Goal: Task Accomplishment & Management: Manage account settings

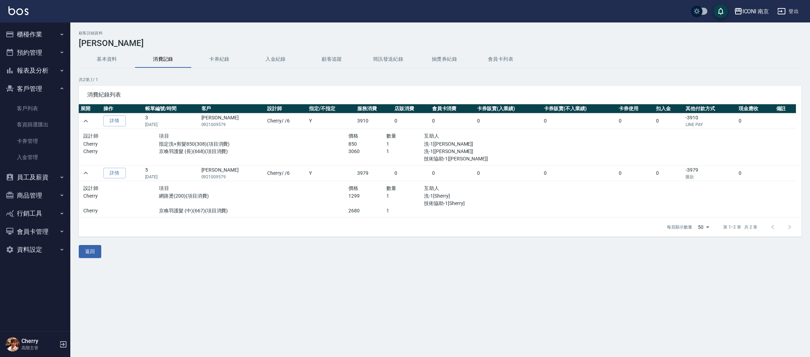
click at [764, 11] on div "ICONI 南京" at bounding box center [755, 11] width 27 height 9
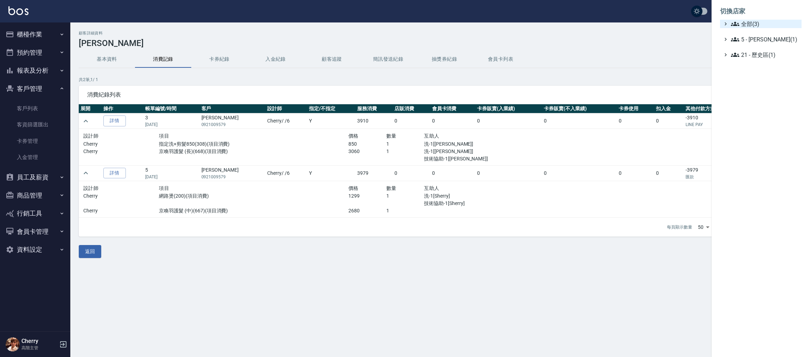
click at [758, 21] on span "全部(3)" at bounding box center [765, 24] width 68 height 8
click at [757, 43] on span "PS23" at bounding box center [764, 44] width 69 height 8
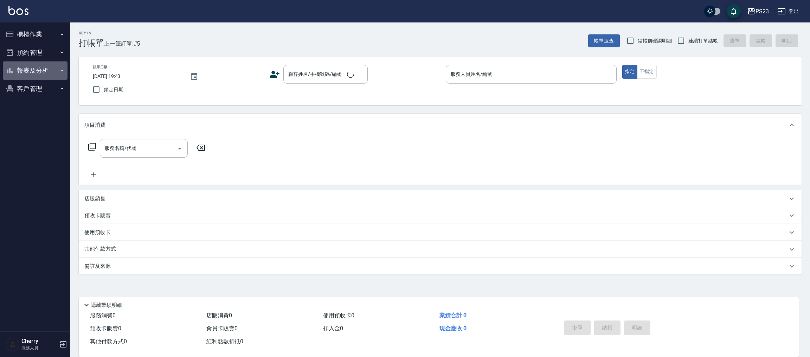
click at [46, 68] on button "報表及分析" at bounding box center [35, 71] width 65 height 18
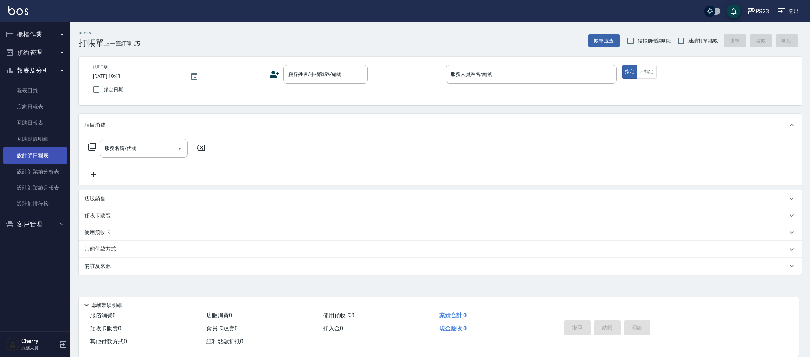
click at [43, 156] on link "設計師日報表" at bounding box center [35, 156] width 65 height 16
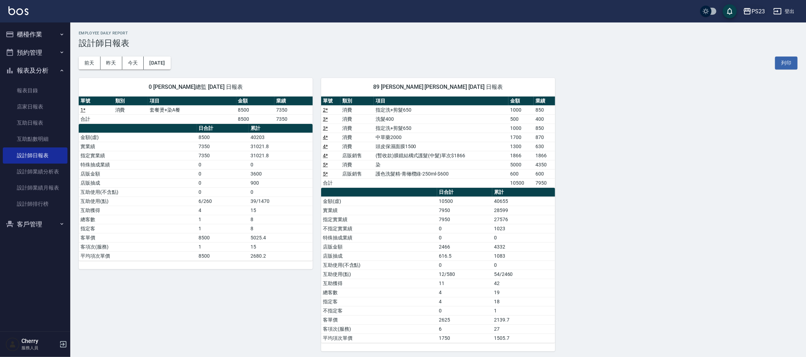
click at [756, 12] on div "PS23" at bounding box center [758, 11] width 13 height 9
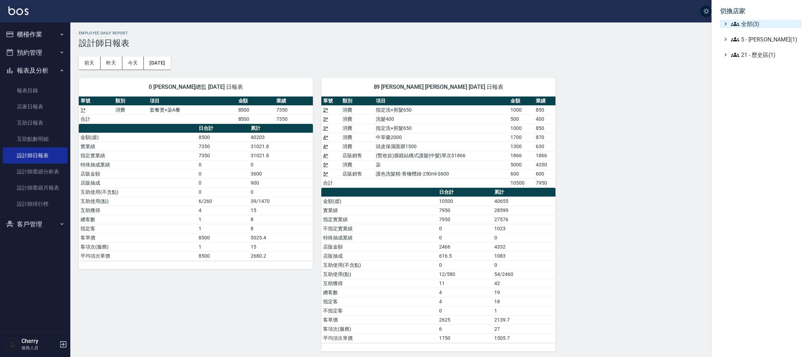
click at [756, 24] on span "全部(3)" at bounding box center [765, 24] width 68 height 8
click at [748, 34] on span "ICONI 南京" at bounding box center [764, 32] width 69 height 8
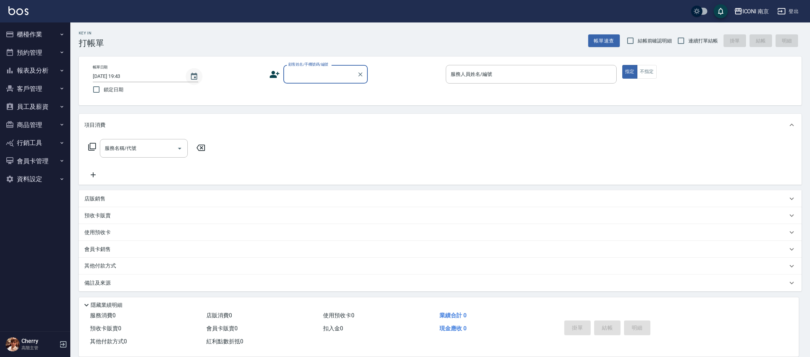
click at [198, 72] on button "Choose date, selected date is 2025-10-06" at bounding box center [194, 76] width 17 height 17
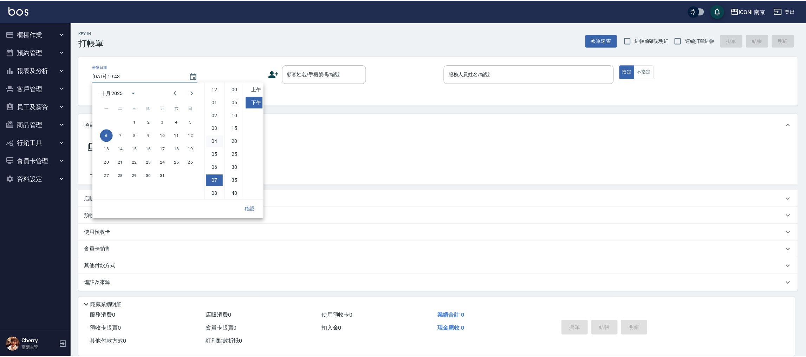
scroll to position [39, 0]
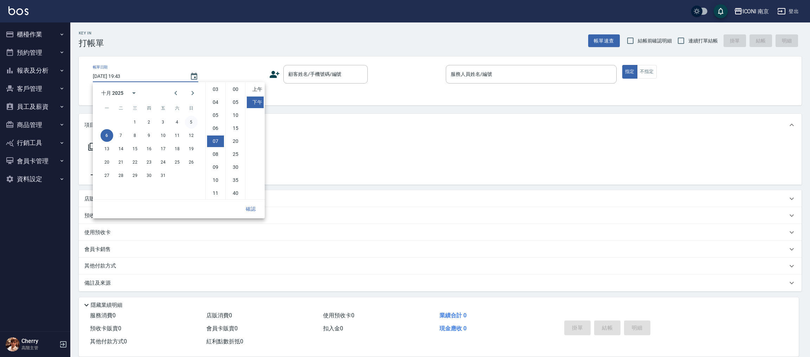
click at [192, 122] on button "5" at bounding box center [191, 122] width 13 height 13
type input "2025/10/05 19:43"
click at [248, 207] on button "確認" at bounding box center [250, 209] width 22 height 13
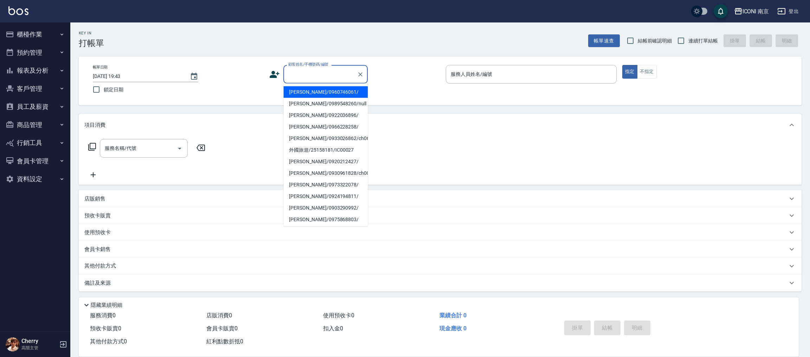
click at [320, 79] on input "顧客姓名/手機號碼/編號" at bounding box center [319, 74] width 67 height 12
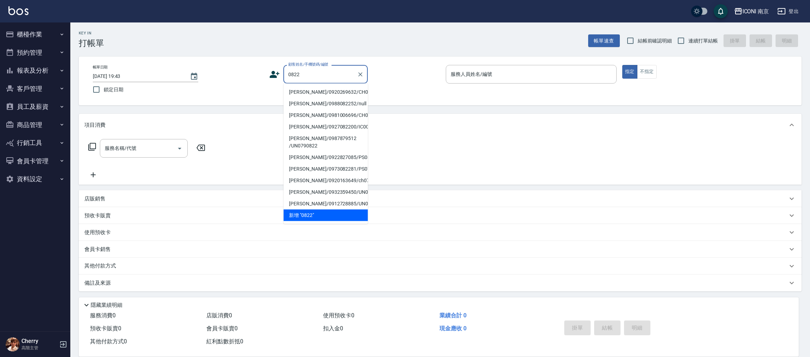
click at [311, 96] on li "呂容萱/0920269632/CH0000822" at bounding box center [325, 92] width 84 height 12
type input "呂容萱/0920269632/CH0000822"
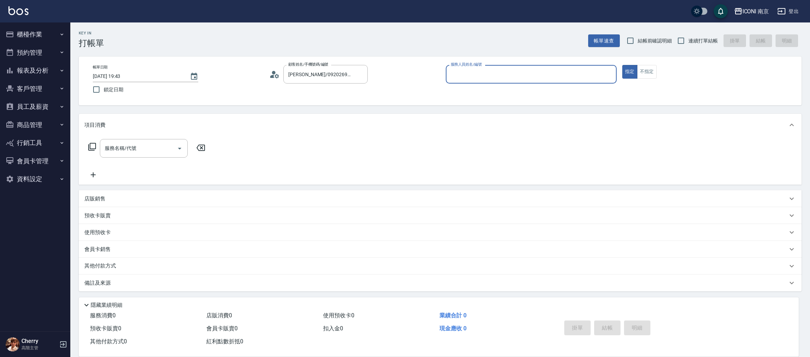
type input "Cherry-6"
drag, startPoint x: 695, startPoint y: 43, endPoint x: 690, endPoint y: 49, distance: 8.1
click at [694, 43] on span "連續打單結帳" at bounding box center [703, 40] width 30 height 7
click at [684, 37] on input "連續打單結帳" at bounding box center [680, 40] width 15 height 15
checkbox input "true"
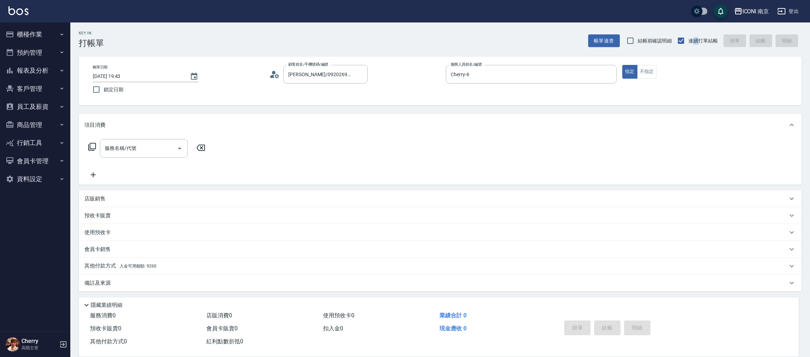
click at [94, 146] on icon at bounding box center [92, 147] width 8 height 8
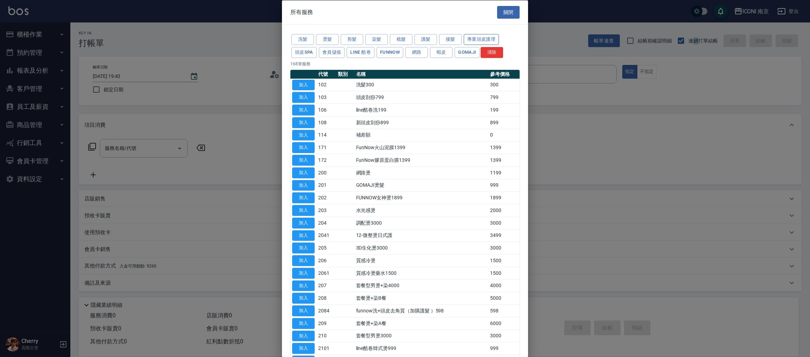
click at [473, 41] on button "專業頭皮護理" at bounding box center [481, 39] width 35 height 11
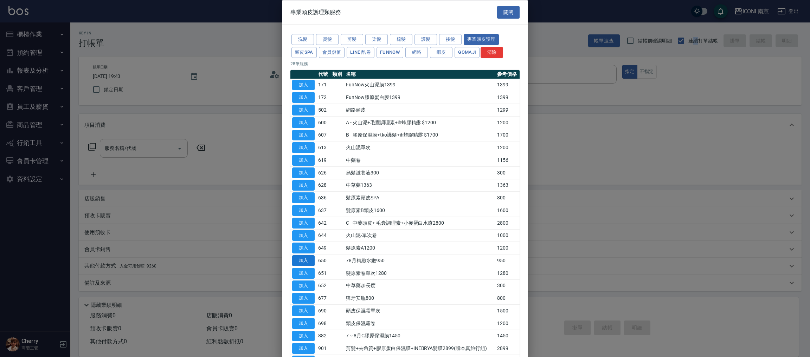
click at [304, 260] on button "加入" at bounding box center [303, 261] width 22 height 11
type input "78月精緻水嫩950(650)"
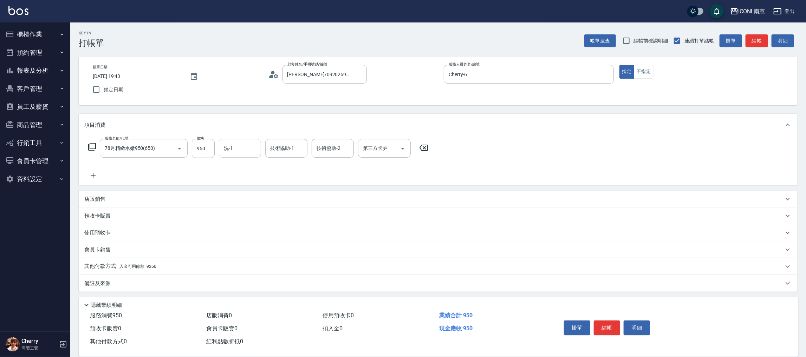
drag, startPoint x: 222, startPoint y: 154, endPoint x: 234, endPoint y: 155, distance: 11.6
click at [223, 152] on input "洗-1" at bounding box center [240, 148] width 36 height 12
type input "6"
click at [90, 143] on icon at bounding box center [92, 147] width 8 height 8
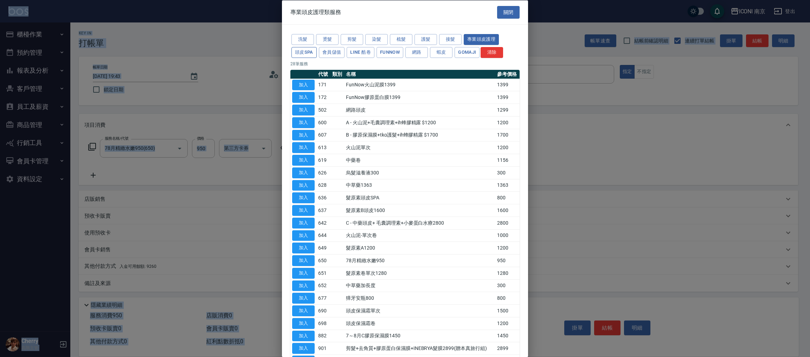
click at [294, 53] on button "頭皮SPA" at bounding box center [303, 52] width 25 height 11
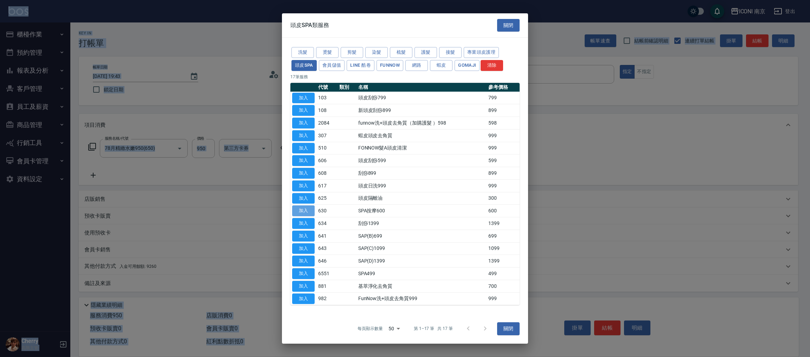
click at [304, 213] on button "加入" at bounding box center [303, 211] width 22 height 11
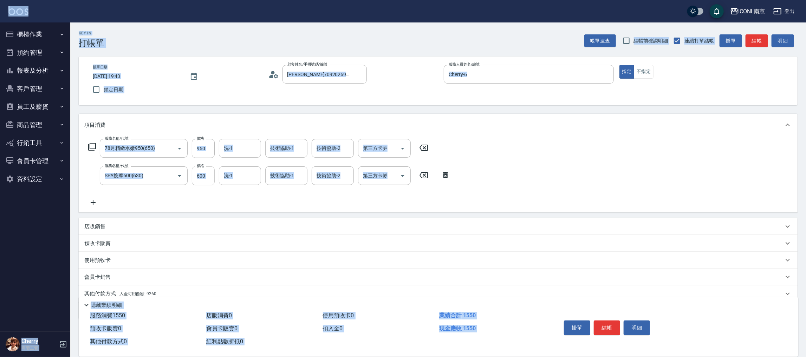
click at [209, 175] on input "600" at bounding box center [203, 176] width 23 height 19
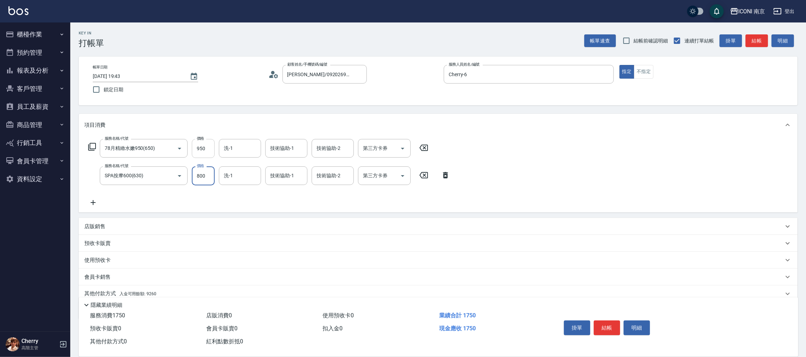
type input "800"
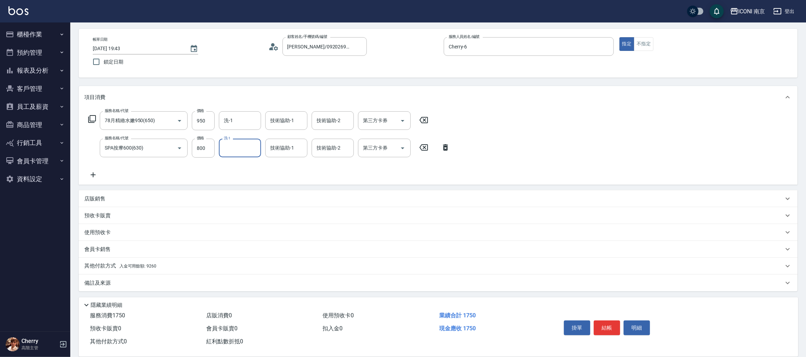
click at [141, 273] on div "其他付款方式 入金可用餘額: 9260" at bounding box center [438, 266] width 719 height 17
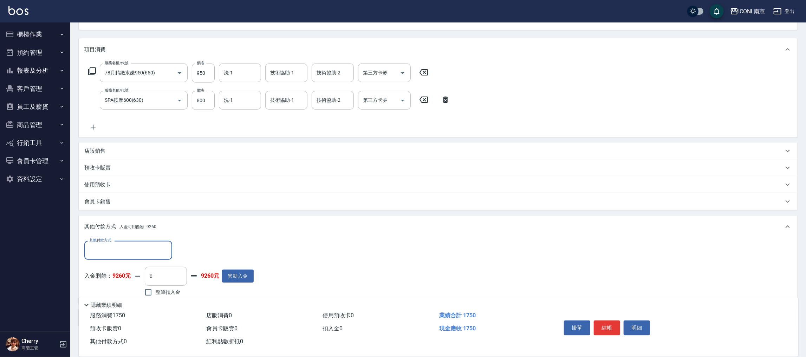
scroll to position [110, 0]
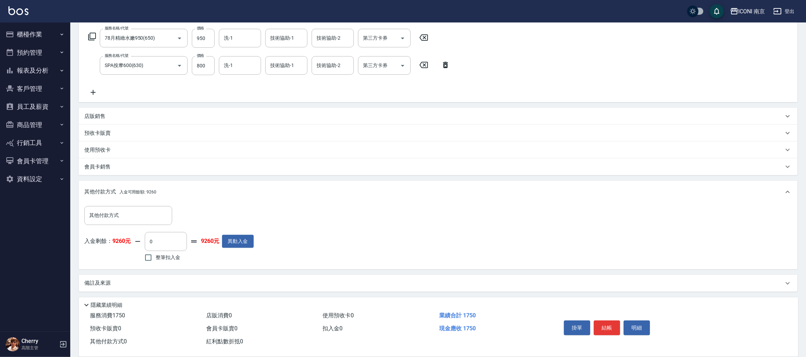
click at [172, 256] on span "整筆扣入金" at bounding box center [168, 257] width 25 height 7
click at [156, 256] on input "整筆扣入金" at bounding box center [148, 258] width 15 height 15
checkbox input "true"
type input "1750"
click at [599, 328] on button "結帳" at bounding box center [607, 328] width 26 height 15
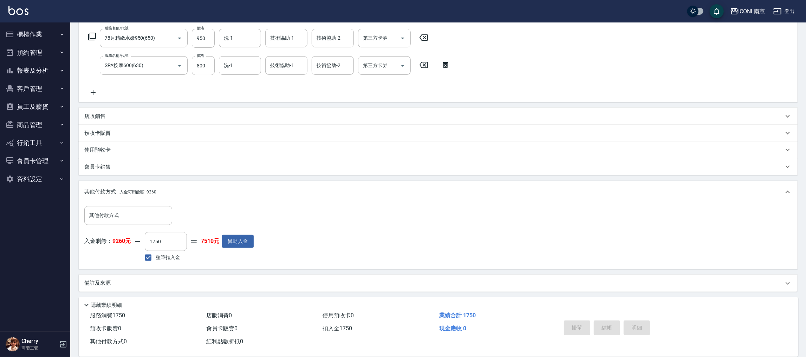
type input "2025/10/06 19:44"
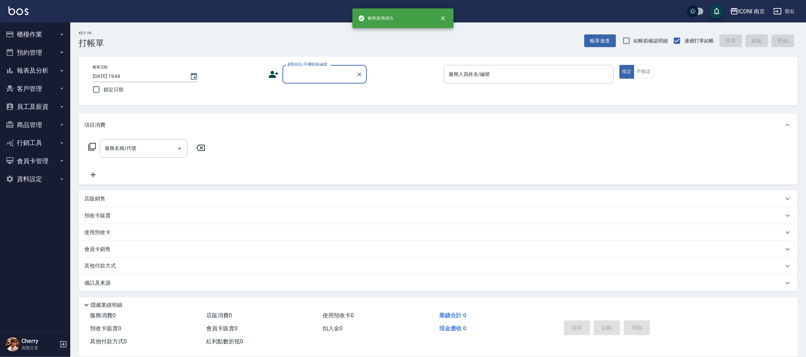
scroll to position [0, 0]
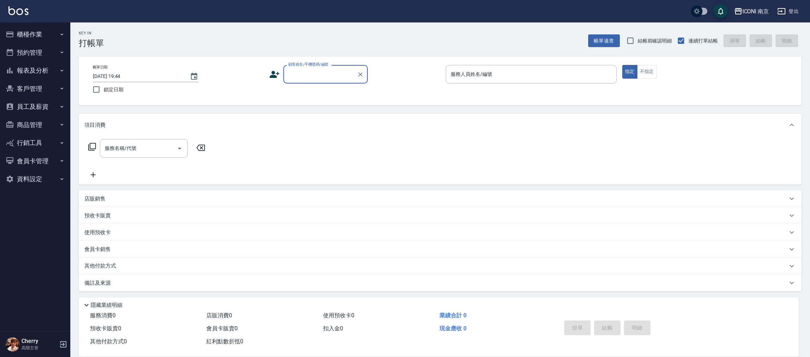
click at [28, 34] on button "櫃檯作業" at bounding box center [35, 34] width 65 height 18
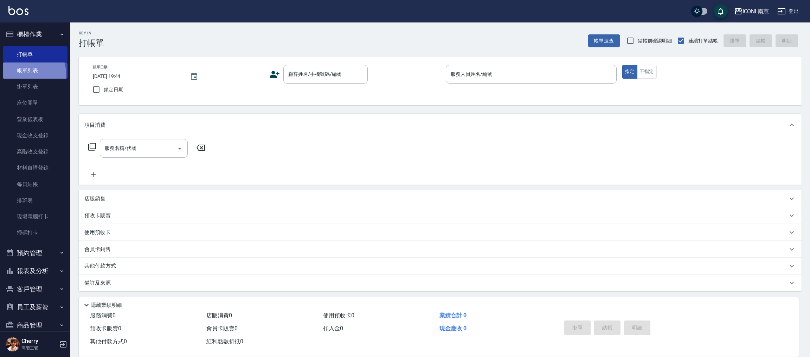
click at [27, 74] on link "帳單列表" at bounding box center [35, 71] width 65 height 16
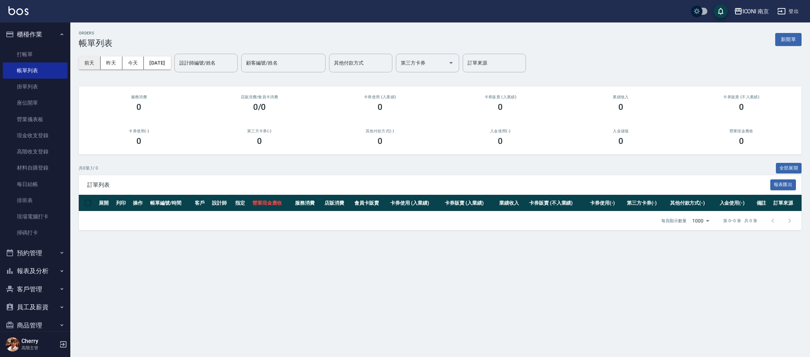
click at [89, 57] on button "前天" at bounding box center [90, 63] width 22 height 13
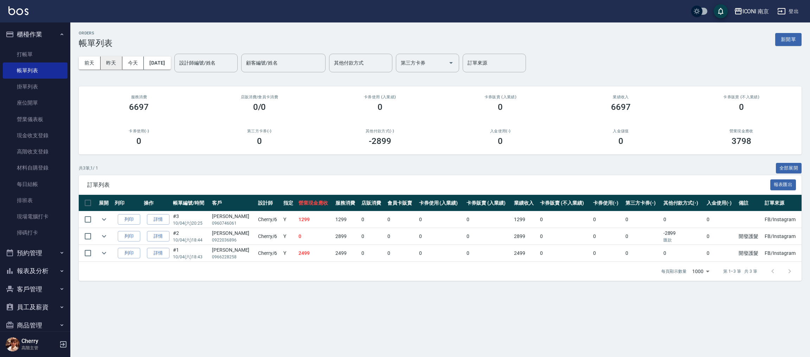
click at [110, 64] on button "昨天" at bounding box center [112, 63] width 22 height 13
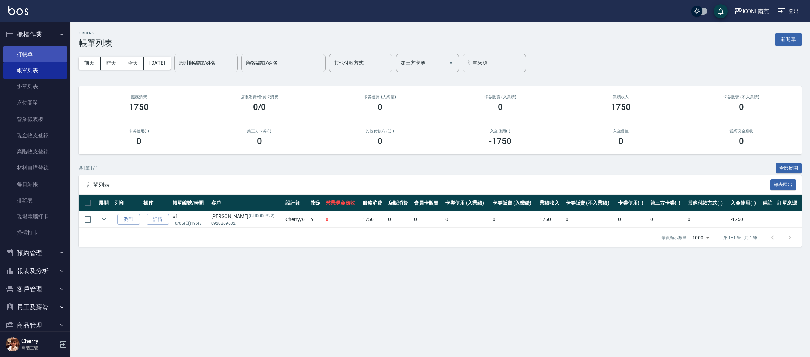
click at [18, 56] on link "打帳單" at bounding box center [35, 54] width 65 height 16
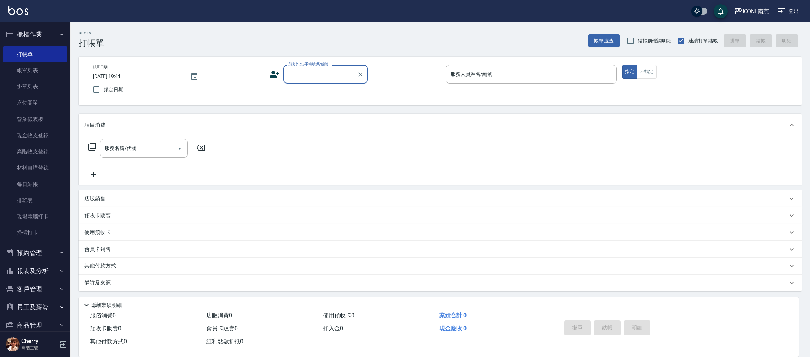
click at [299, 76] on input "顧客姓名/手機號碼/編號" at bounding box center [319, 74] width 67 height 12
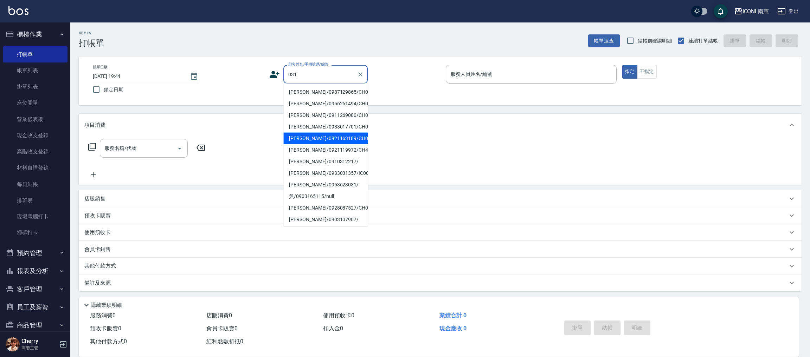
click at [331, 144] on li "黃馨儀/0921163189/CH0000310" at bounding box center [325, 139] width 84 height 12
type input "黃馨儀/0921163189/CH0000310"
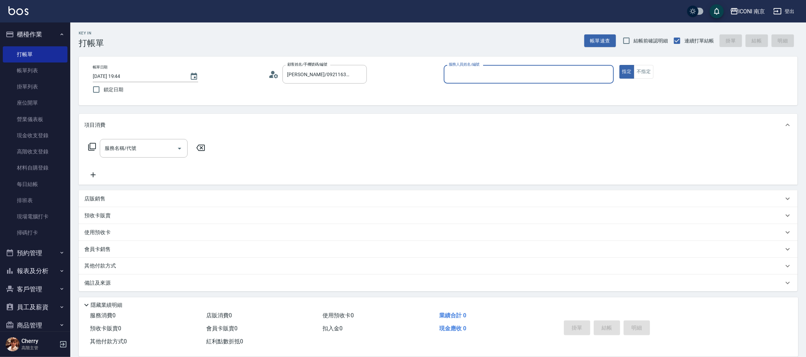
type input "Cherry-6"
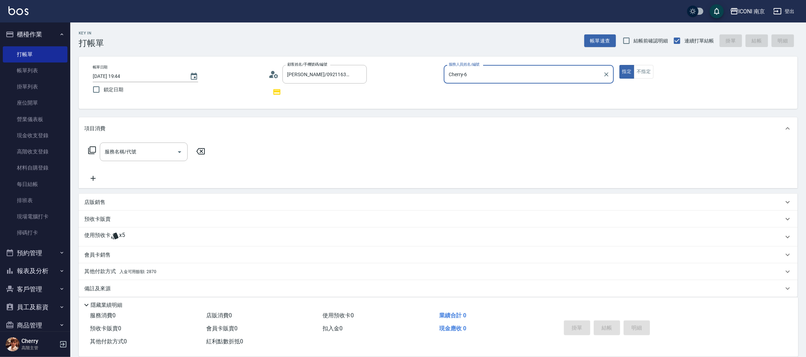
click at [99, 238] on p "使用預收卡" at bounding box center [97, 237] width 26 height 11
click at [99, 240] on p "使用預收卡" at bounding box center [97, 245] width 26 height 11
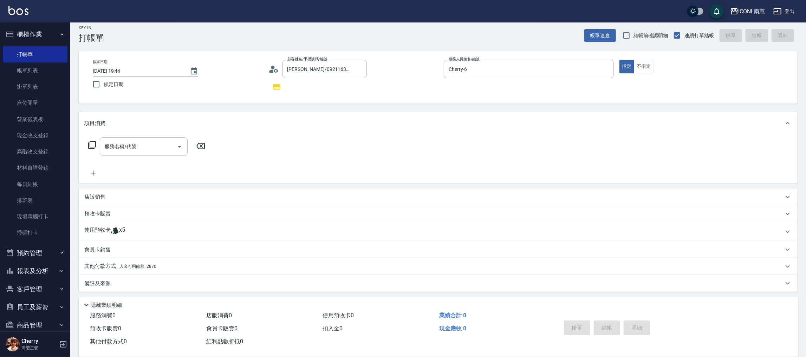
click at [111, 229] on p "使用預收卡" at bounding box center [97, 232] width 26 height 11
click at [111, 235] on p "使用預收卡" at bounding box center [97, 240] width 26 height 11
click at [111, 230] on icon at bounding box center [115, 231] width 8 height 8
click at [113, 260] on input "卡券代號/名稱" at bounding box center [123, 265] width 71 height 12
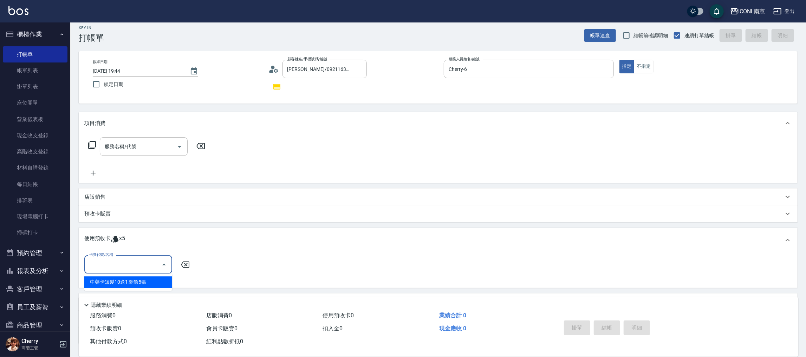
click at [143, 286] on div "中藥卡短髮10送1 剩餘5張" at bounding box center [128, 283] width 88 height 12
type input "中藥卡短髮10送1"
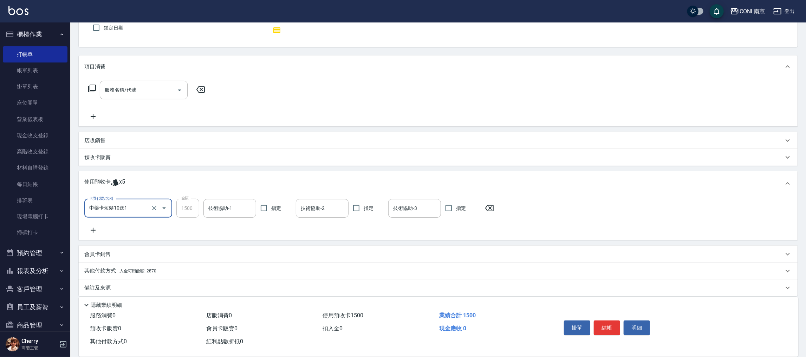
scroll to position [66, 0]
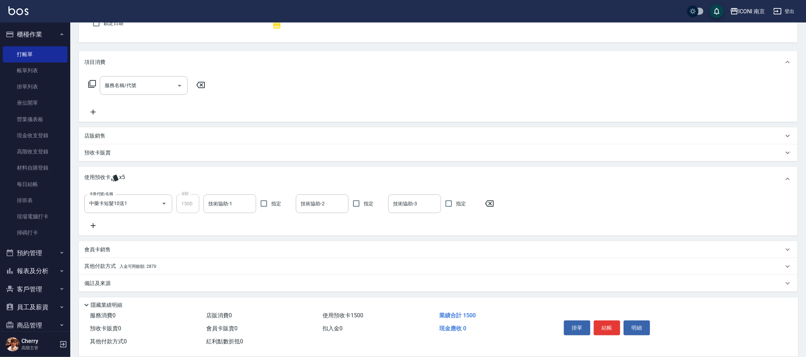
click at [101, 251] on p "會員卡銷售" at bounding box center [97, 249] width 26 height 7
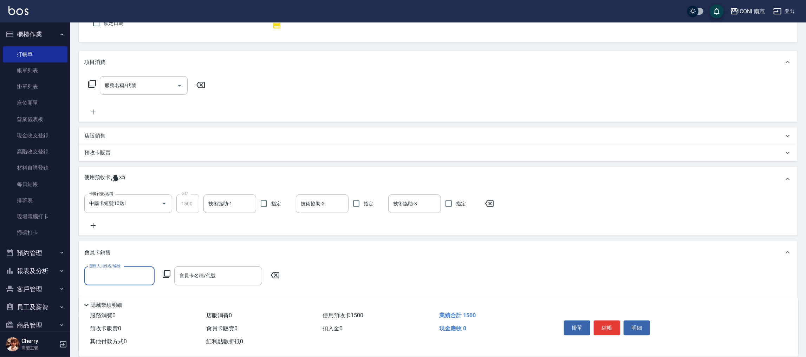
scroll to position [0, 0]
click at [100, 135] on p "店販銷售" at bounding box center [94, 136] width 21 height 7
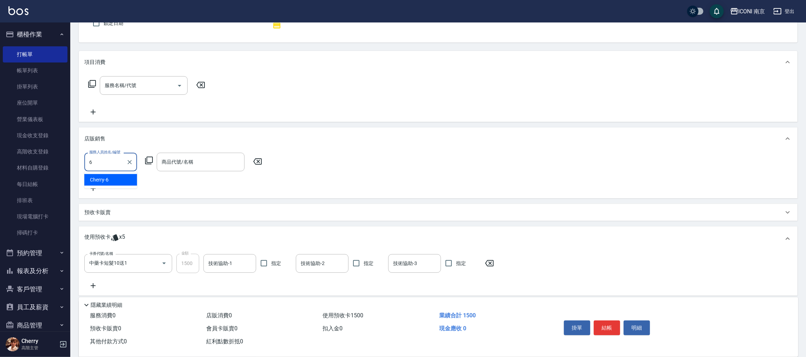
type input "Cherry-6"
click at [142, 160] on div "服務人員姓名/編號 Cherry-6 服務人員姓名/編號 商品代號/名稱 商品代號/名稱" at bounding box center [175, 162] width 182 height 19
click at [147, 157] on icon at bounding box center [149, 161] width 8 height 8
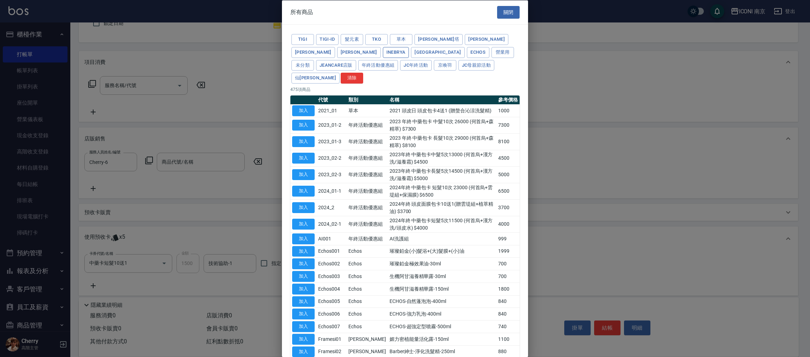
click at [383, 54] on button "Inebrya" at bounding box center [396, 52] width 26 height 11
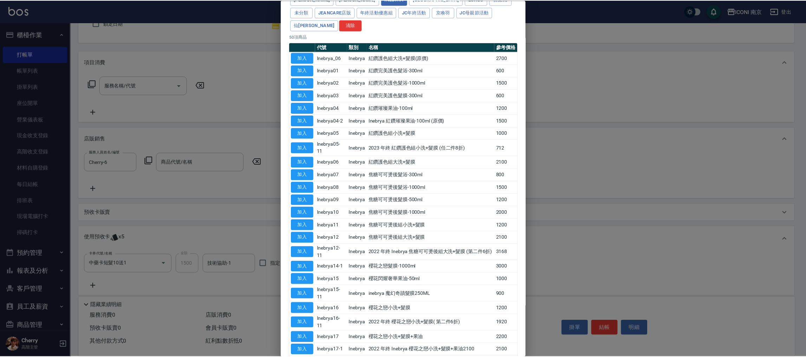
scroll to position [105, 0]
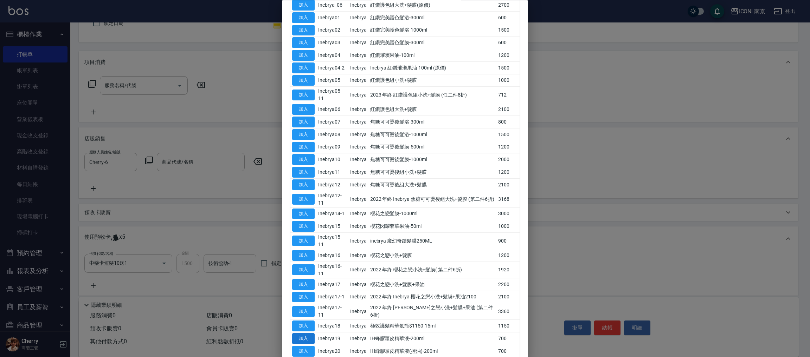
click at [299, 334] on button "加入" at bounding box center [303, 339] width 22 height 11
type input "IH蜂膠頭皮精華液-200ml"
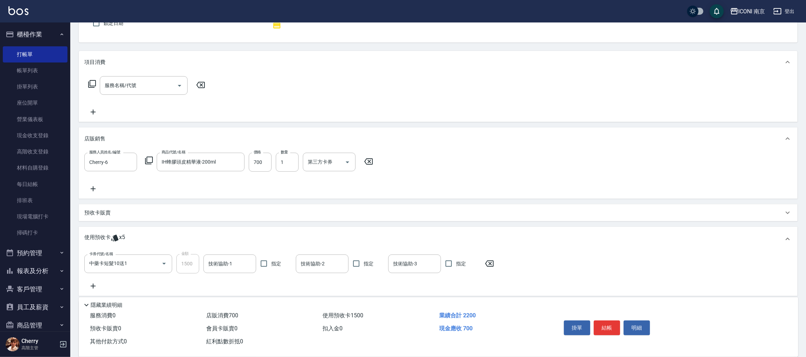
click at [301, 159] on div "服務人員姓名/編號 Cherry-6 服務人員姓名/編號 商品代號/名稱 IH蜂膠頭皮精華液-200ml 商品代號/名稱 價格 700 價格 數量 1 數量 …" at bounding box center [230, 162] width 293 height 19
click at [294, 163] on input "1" at bounding box center [287, 162] width 23 height 19
type input "2"
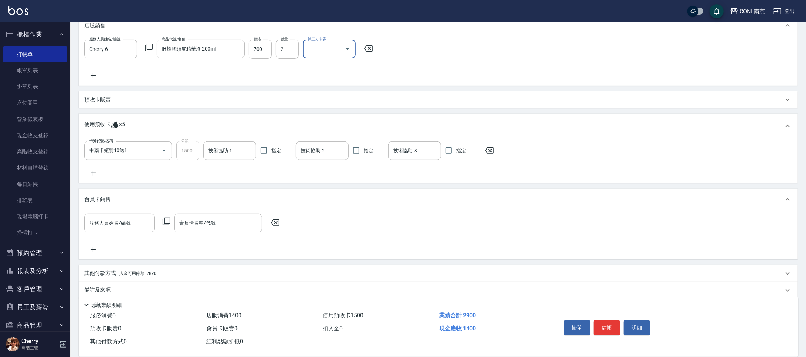
scroll to position [187, 0]
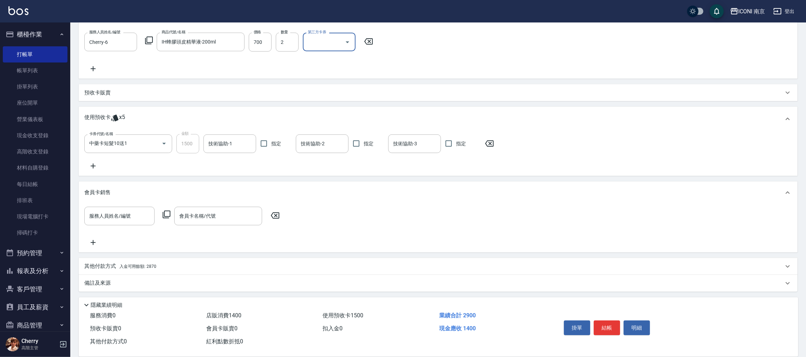
click at [134, 270] on div "其他付款方式 入金可用餘額: 2870" at bounding box center [438, 266] width 719 height 17
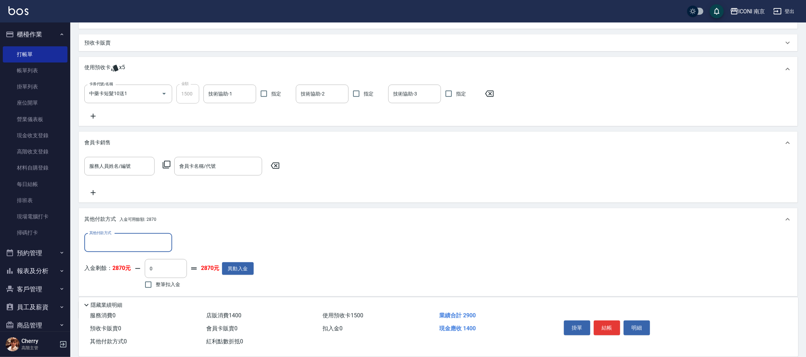
scroll to position [261, 0]
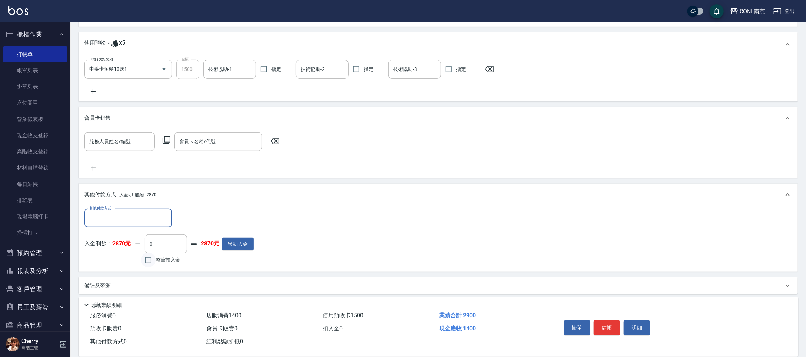
click at [153, 256] on input "整筆扣入金" at bounding box center [148, 260] width 15 height 15
checkbox input "true"
type input "1400"
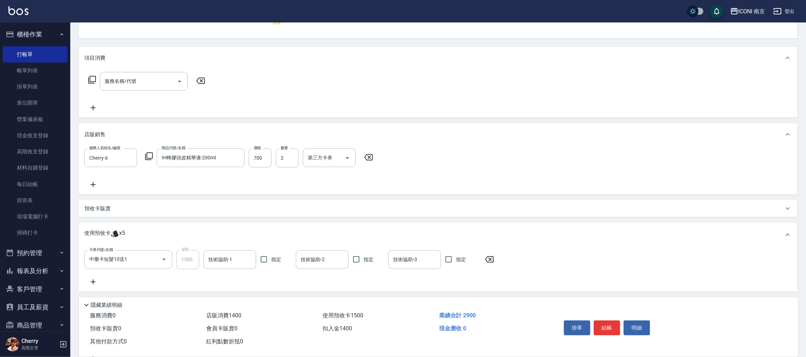
scroll to position [51, 0]
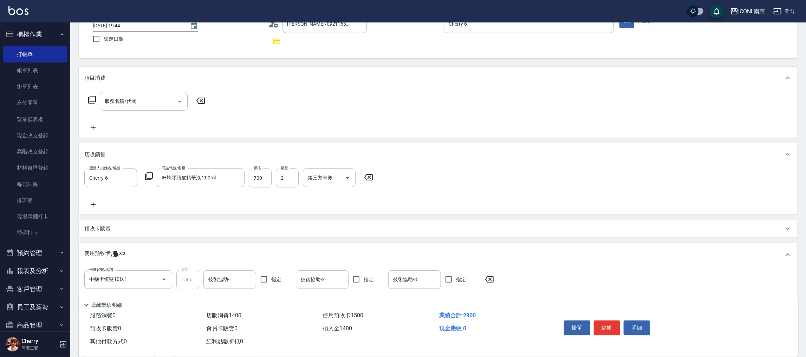
click at [90, 97] on icon at bounding box center [92, 100] width 8 height 8
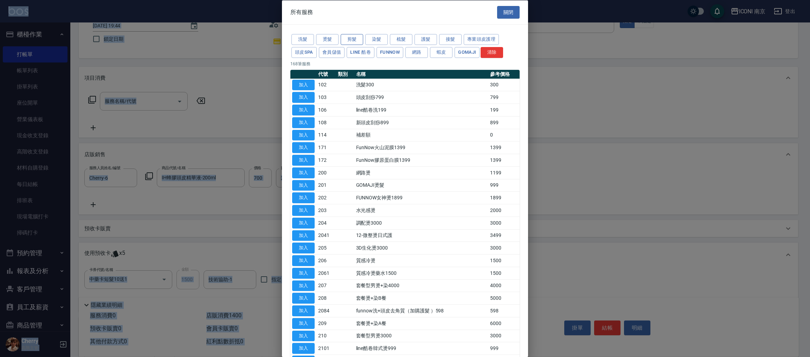
click at [348, 36] on button "剪髮" at bounding box center [352, 39] width 22 height 11
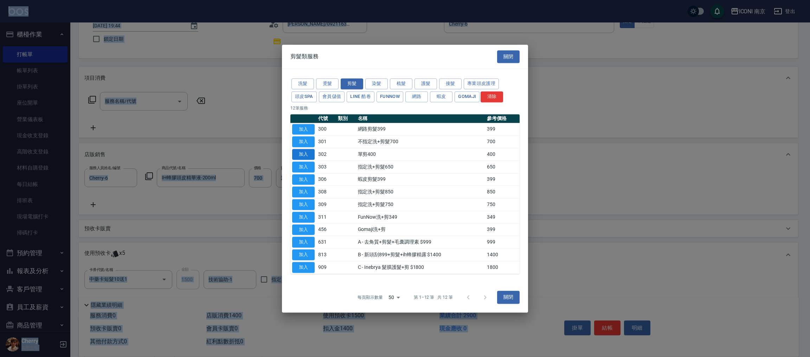
click at [297, 149] on button "加入" at bounding box center [303, 154] width 22 height 11
type input "單剪400(302)"
type input "0"
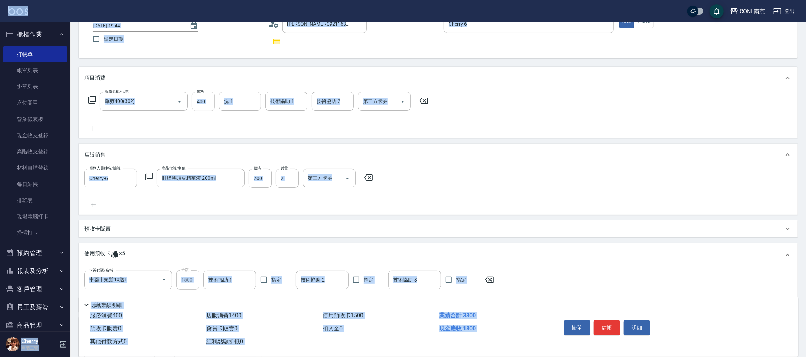
click at [204, 100] on input "400" at bounding box center [203, 101] width 23 height 19
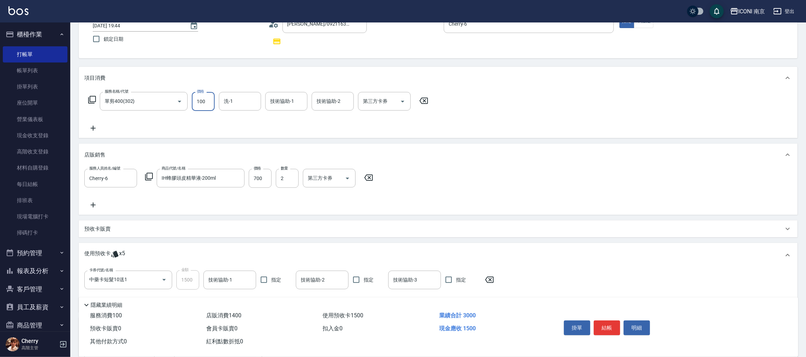
type input "100"
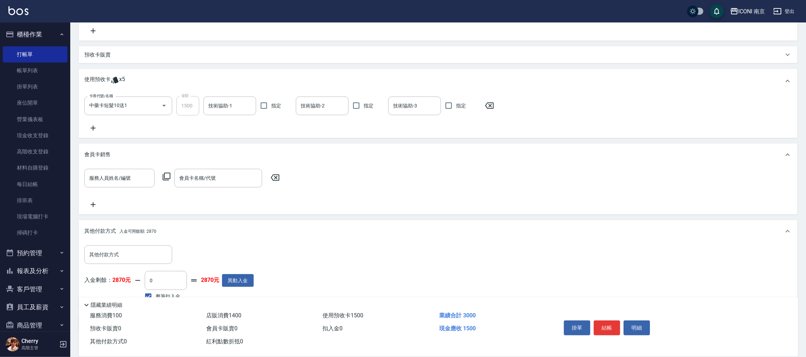
scroll to position [261, 0]
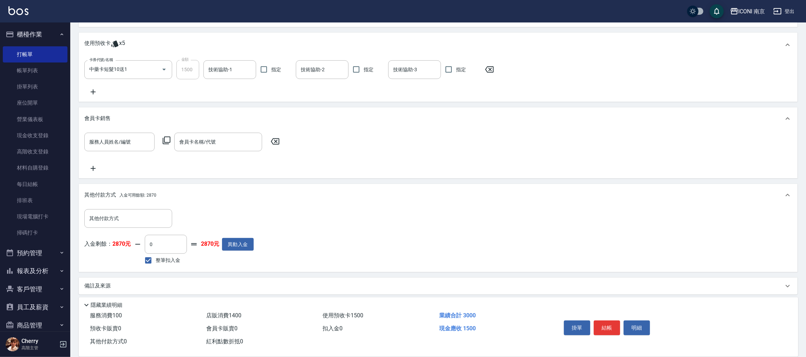
click at [166, 257] on span "整筆扣入金" at bounding box center [168, 260] width 25 height 7
click at [156, 256] on input "整筆扣入金" at bounding box center [148, 260] width 15 height 15
click at [163, 258] on span "整筆扣入金" at bounding box center [168, 260] width 25 height 7
click at [156, 258] on input "整筆扣入金" at bounding box center [148, 260] width 15 height 15
checkbox input "true"
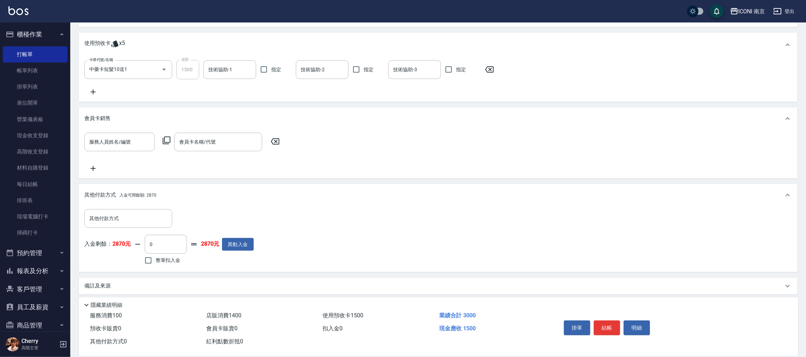
type input "1500"
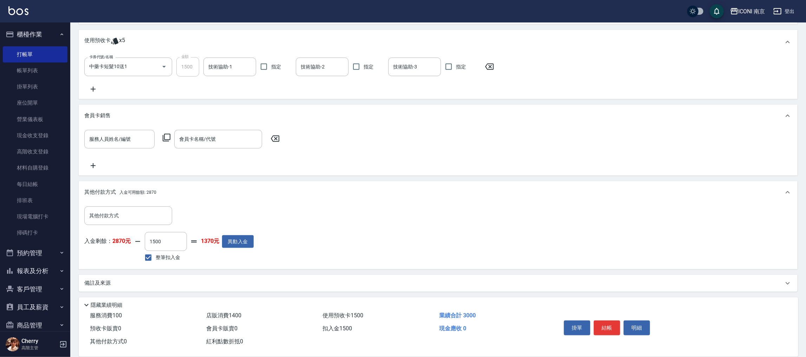
click at [196, 282] on div "備註及來源" at bounding box center [433, 283] width 699 height 7
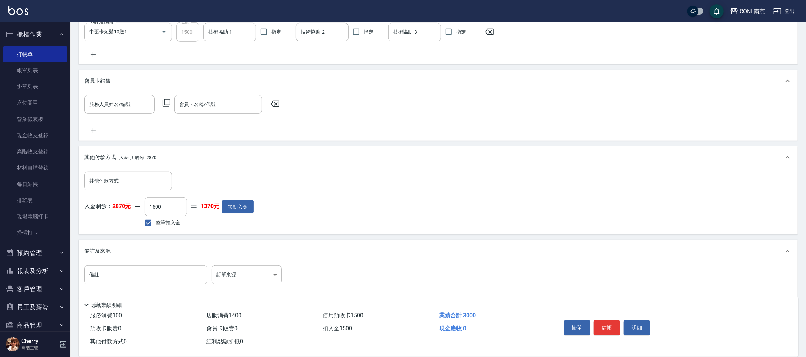
scroll to position [305, 0]
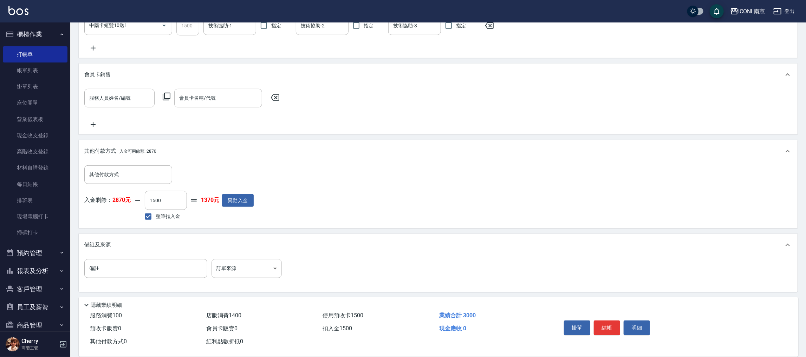
click at [242, 276] on body "ICONI 南京 登出 櫃檯作業 打帳單 帳單列表 掛單列表 座位開單 營業儀表板 現金收支登錄 高階收支登錄 材料自購登錄 每日結帳 排班表 現場電腦打卡 …" at bounding box center [403, 27] width 806 height 664
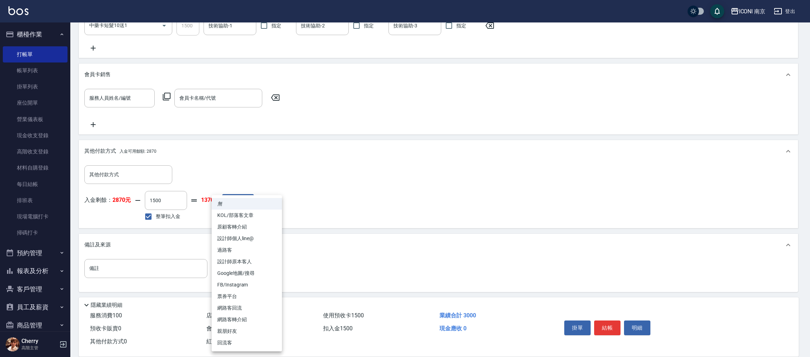
click at [250, 262] on li "設計師原本客人" at bounding box center [247, 262] width 70 height 12
type input "設計師原本客人"
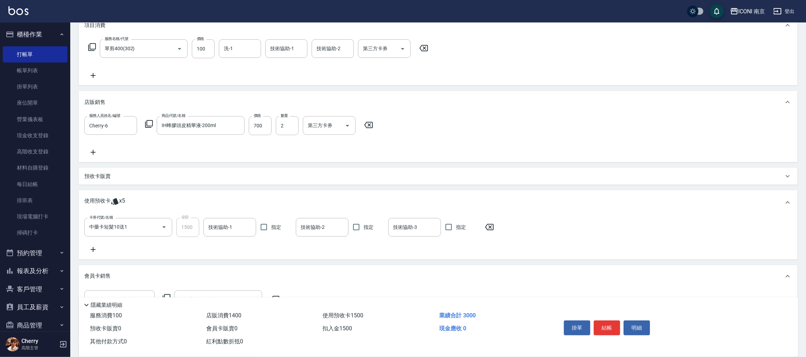
scroll to position [0, 0]
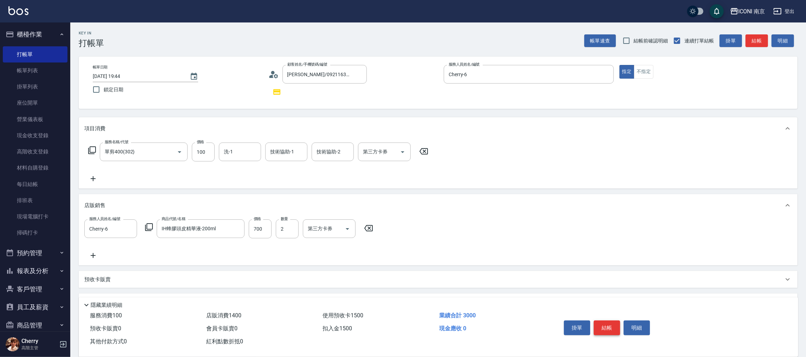
click at [604, 324] on button "結帳" at bounding box center [607, 328] width 26 height 15
type input "2025/10/06 19:45"
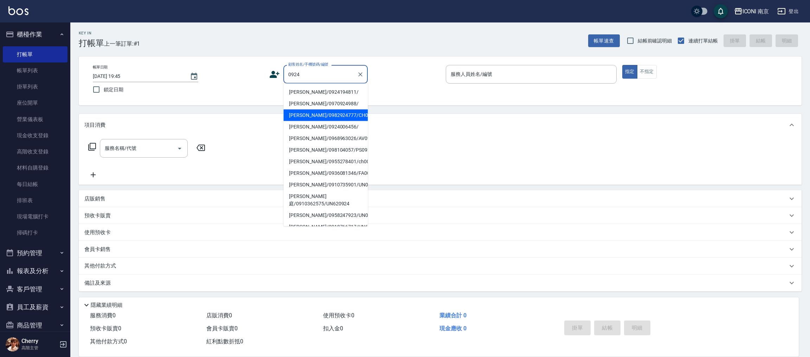
click at [326, 121] on li "蕭惠中/0982924777/CH0670924" at bounding box center [325, 116] width 84 height 12
type input "蕭惠中/0982924777/CH0670924"
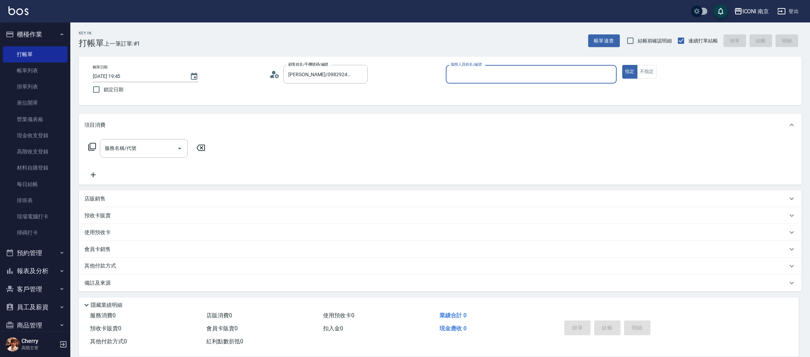
type input "Cherry-6"
click at [92, 148] on icon at bounding box center [92, 147] width 8 height 8
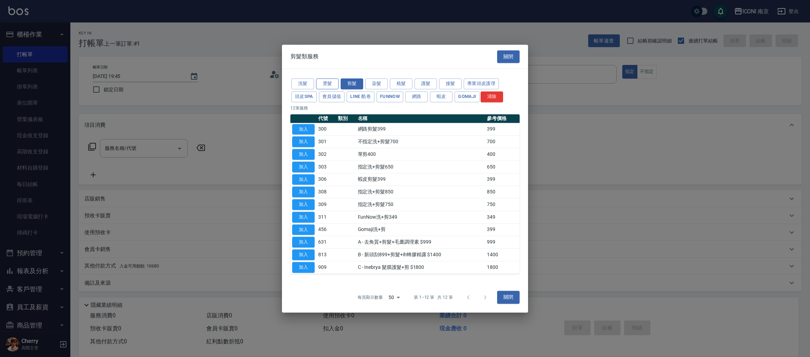
click at [331, 85] on button "燙髮" at bounding box center [327, 83] width 22 height 11
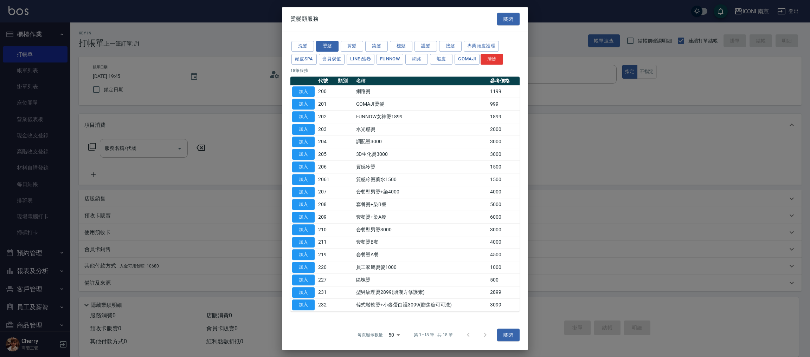
drag, startPoint x: 305, startPoint y: 279, endPoint x: 286, endPoint y: 256, distance: 30.7
click at [305, 279] on button "加入" at bounding box center [303, 280] width 22 height 11
type input "區塊燙(227)"
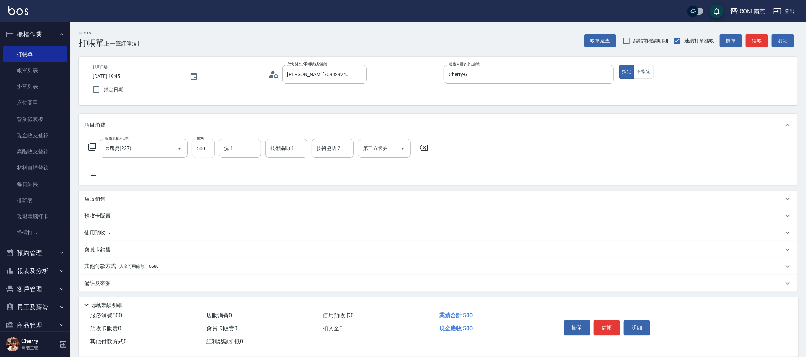
click at [205, 140] on input "500" at bounding box center [203, 148] width 23 height 19
type input "2900"
click at [94, 150] on div "服務名稱/代號 區塊燙(227) 服務名稱/代號 價格 2900 價格 洗-1 洗-1 技術協助-1 技術協助-1 技術協助-2 技術協助-2 第三方卡券 第…" at bounding box center [258, 148] width 348 height 19
click at [92, 149] on icon at bounding box center [92, 147] width 8 height 8
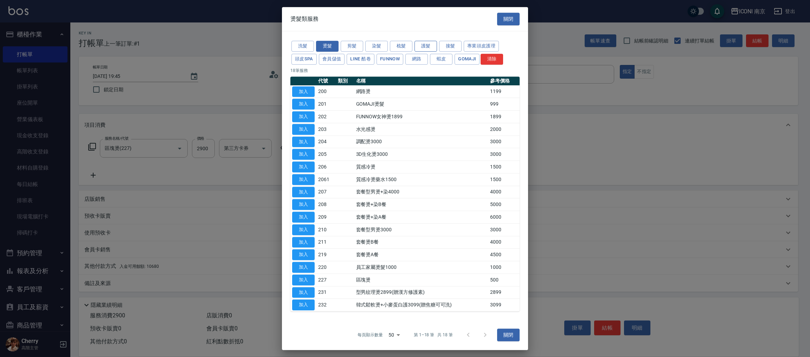
click at [435, 42] on button "護髮" at bounding box center [425, 46] width 22 height 11
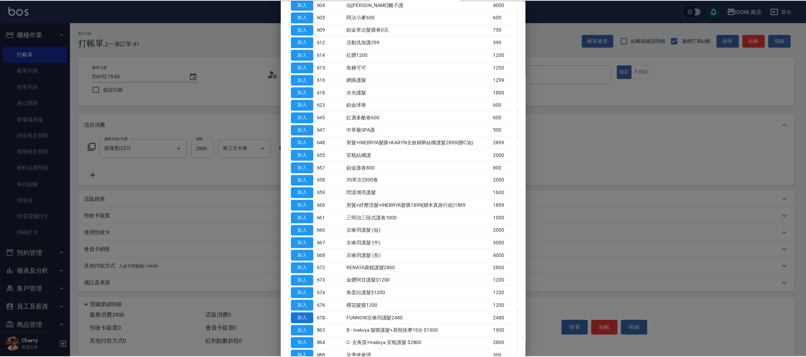
scroll to position [151, 0]
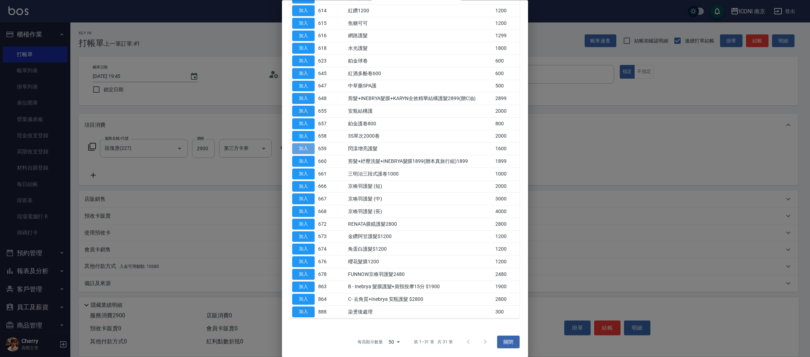
click at [299, 147] on button "加入" at bounding box center [303, 149] width 22 height 11
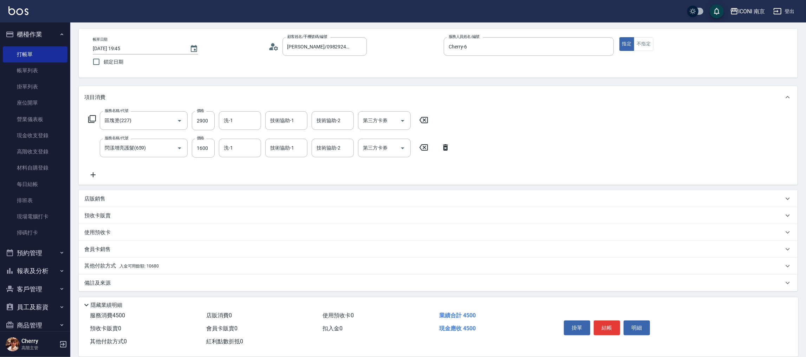
click at [119, 284] on div "備註及來源" at bounding box center [433, 283] width 699 height 7
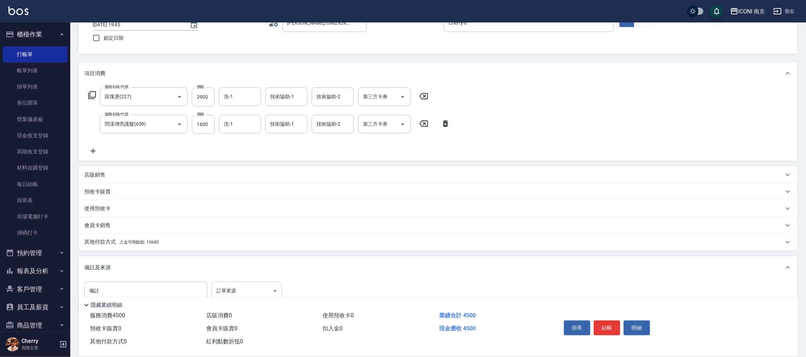
scroll to position [75, 0]
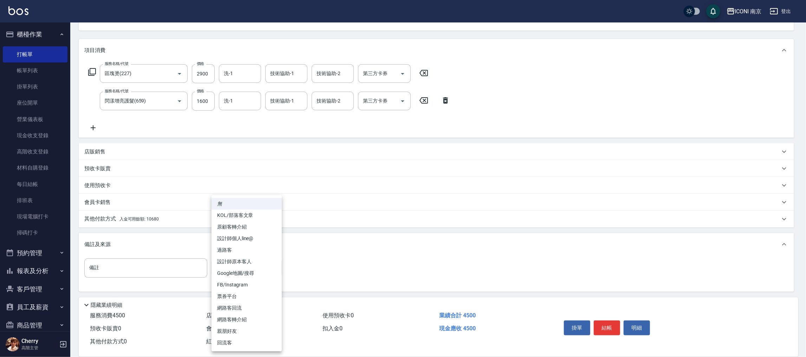
click at [239, 265] on body "ICONI 南京 登出 櫃檯作業 打帳單 帳單列表 掛單列表 座位開單 營業儀表板 現金收支登錄 高階收支登錄 材料自購登錄 每日結帳 排班表 現場電腦打卡 …" at bounding box center [403, 141] width 806 height 433
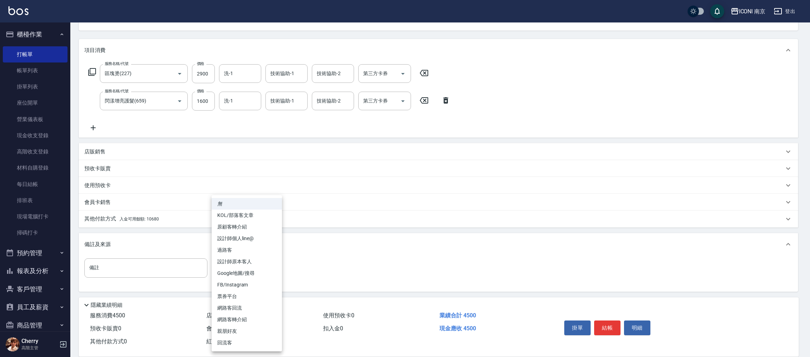
click at [247, 266] on li "設計師原本客人" at bounding box center [247, 262] width 70 height 12
type input "設計師原本客人"
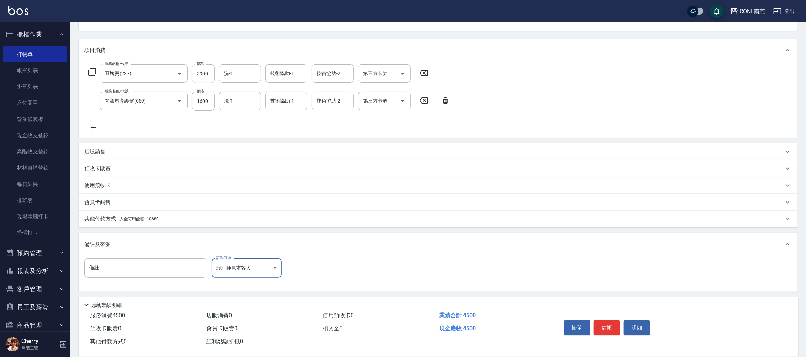
click at [204, 266] on input "備註" at bounding box center [145, 268] width 123 height 19
type input "髮根燙2000 剪900"
click at [153, 221] on p "其他付款方式 入金可用餘額: 10680" at bounding box center [121, 219] width 75 height 8
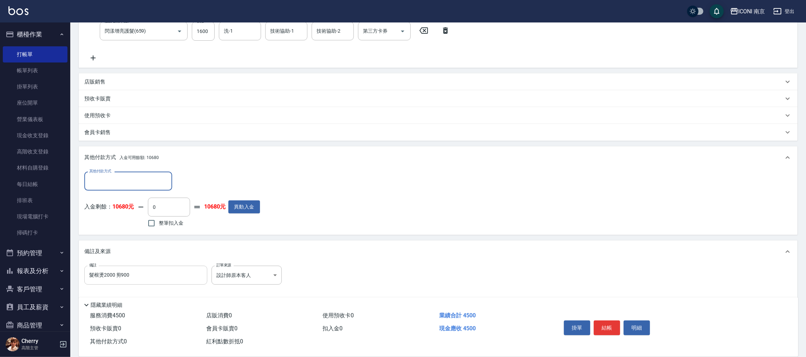
scroll to position [152, 0]
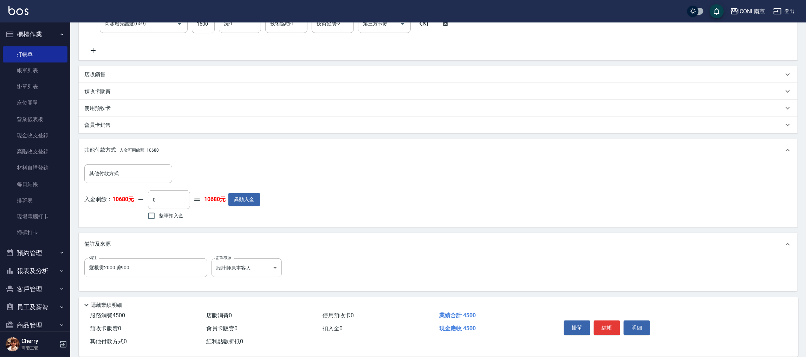
click at [173, 220] on label "整筆扣入金" at bounding box center [163, 216] width 39 height 15
click at [159, 220] on input "整筆扣入金" at bounding box center [151, 216] width 15 height 15
checkbox input "true"
type input "4500"
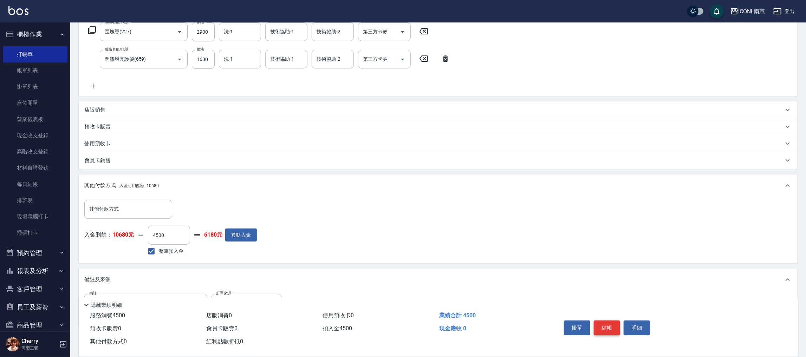
scroll to position [99, 0]
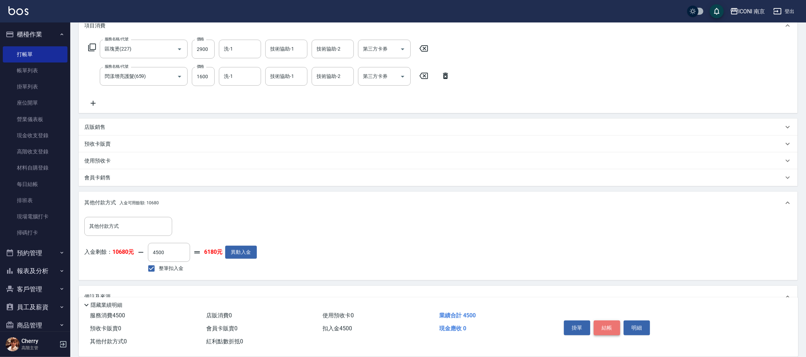
click at [604, 323] on button "結帳" at bounding box center [607, 328] width 26 height 15
type input "2025/10/06 19:47"
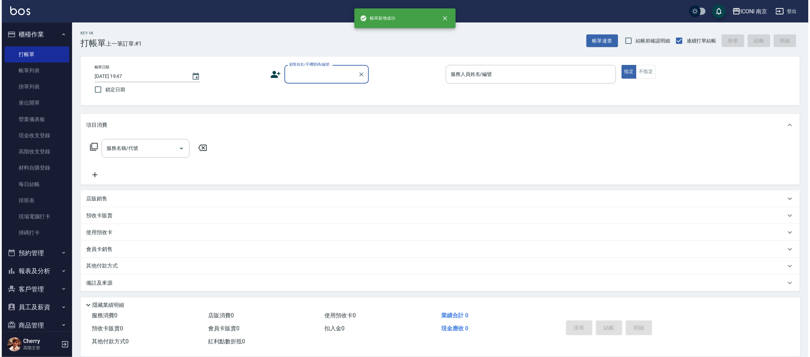
scroll to position [0, 0]
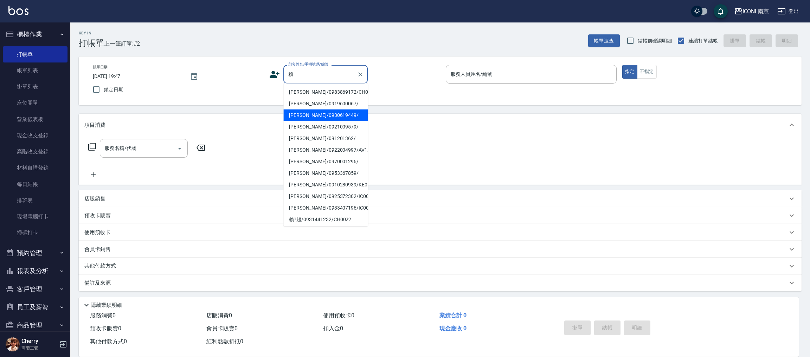
click at [320, 130] on li "賴貞霖/0921009579/" at bounding box center [325, 127] width 84 height 12
type input "賴貞霖/0921009579/"
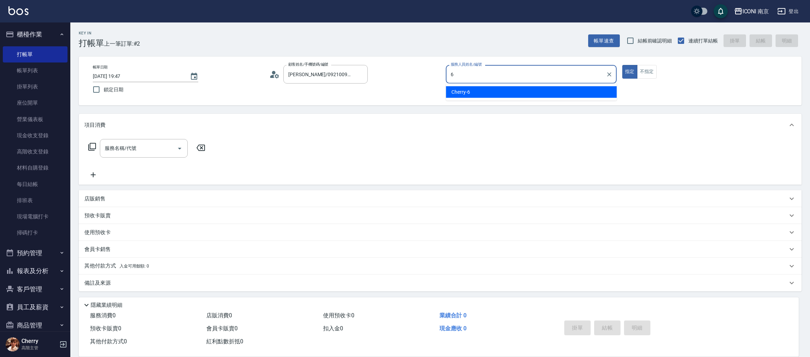
type input "Cherry-6"
type button "true"
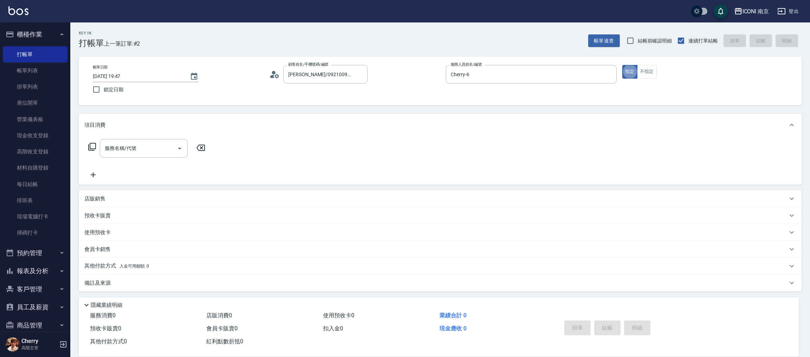
click at [269, 71] on div "帳單日期 2025/10/06 19:47 鎖定日期 顧客姓名/手機號碼/編號 賴貞霖/0921009579/ 顧客姓名/手機號碼/編號 服務人員姓名/編號 …" at bounding box center [440, 81] width 706 height 32
click at [272, 72] on circle at bounding box center [274, 73] width 4 height 4
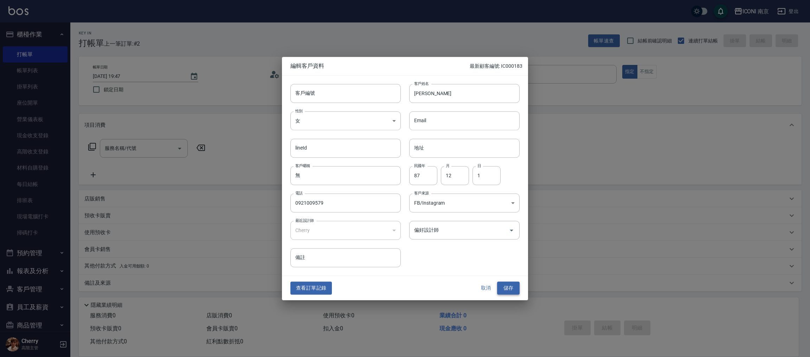
drag, startPoint x: 507, startPoint y: 288, endPoint x: 463, endPoint y: 260, distance: 51.8
click at [507, 287] on button "儲存" at bounding box center [508, 288] width 22 height 13
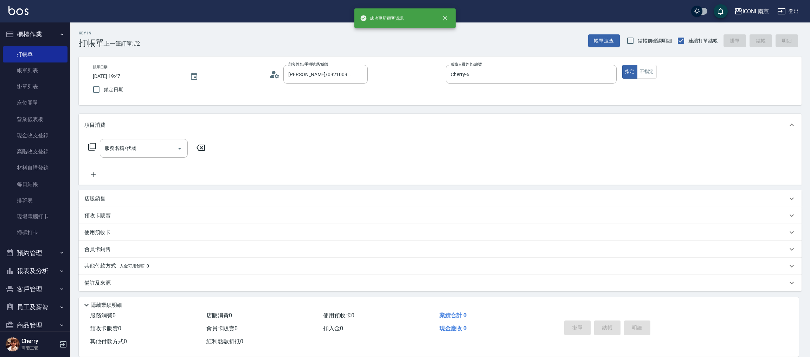
click at [94, 144] on icon at bounding box center [92, 147] width 8 height 8
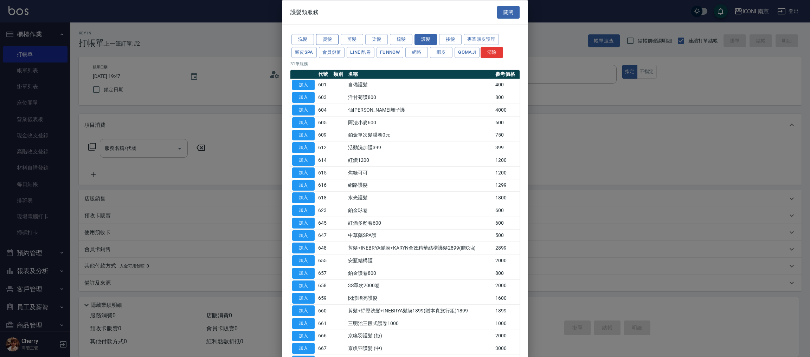
click at [328, 39] on button "燙髮" at bounding box center [327, 39] width 22 height 11
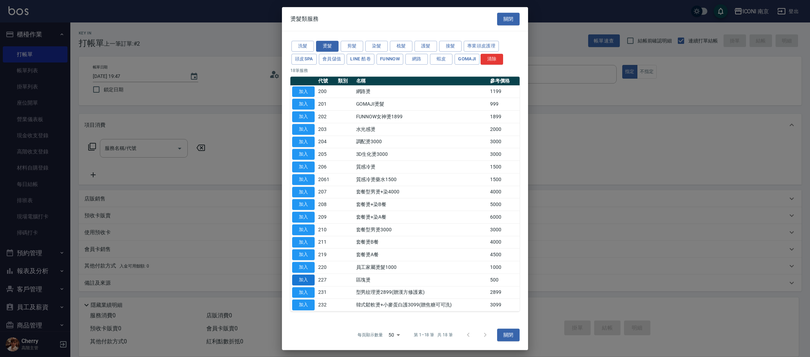
click at [300, 281] on button "加入" at bounding box center [303, 280] width 22 height 11
type input "區塊燙(227)"
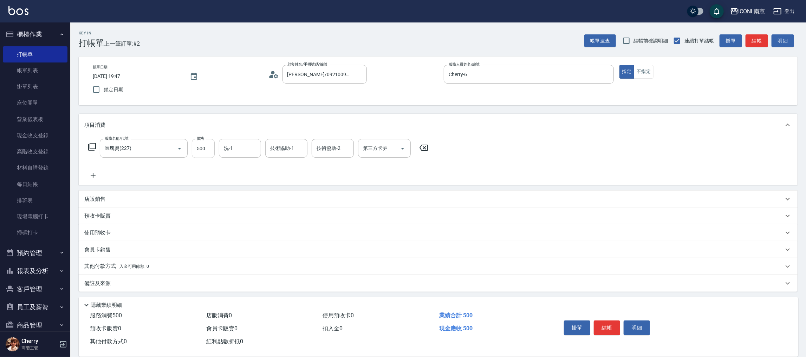
click at [196, 153] on input "500" at bounding box center [203, 148] width 23 height 19
type input "1800"
click at [89, 148] on icon at bounding box center [92, 147] width 8 height 8
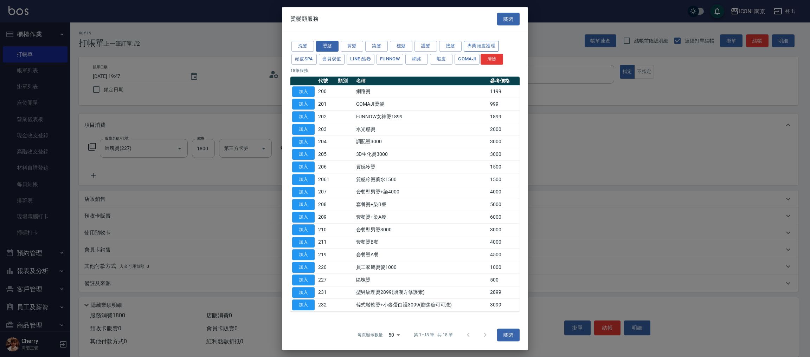
click at [472, 46] on button "專業頭皮護理" at bounding box center [481, 46] width 35 height 11
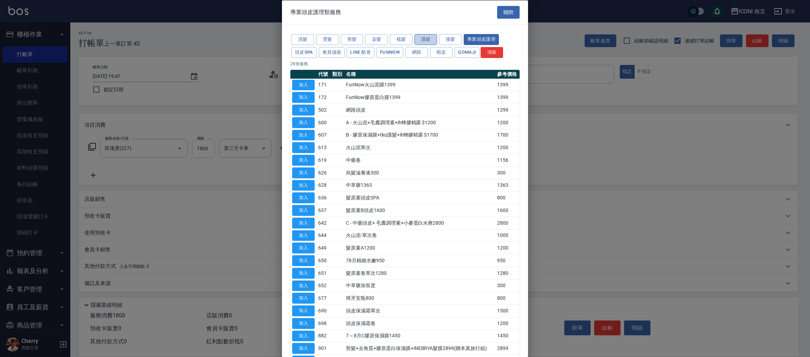
click at [423, 41] on button "護髮" at bounding box center [425, 39] width 22 height 11
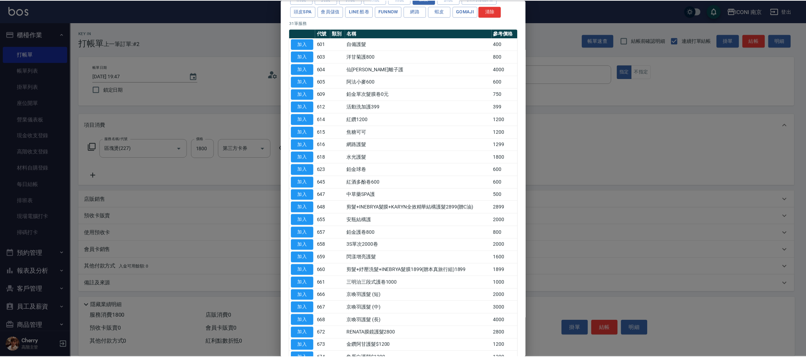
scroll to position [53, 0]
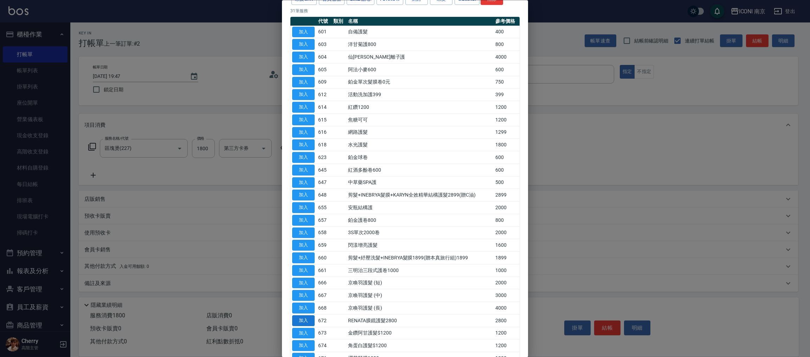
click at [301, 324] on button "加入" at bounding box center [303, 321] width 22 height 11
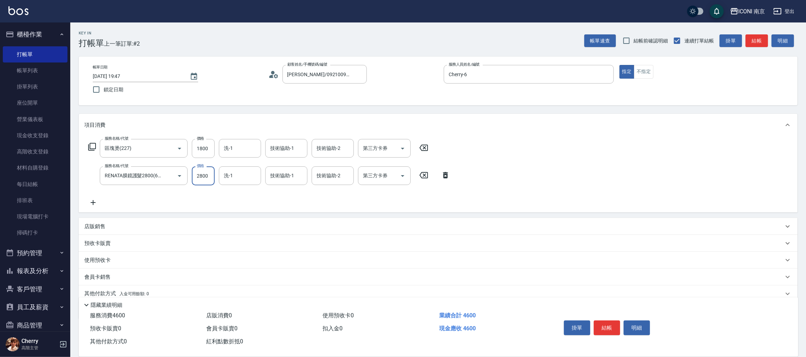
click at [200, 176] on input "2800" at bounding box center [203, 176] width 23 height 19
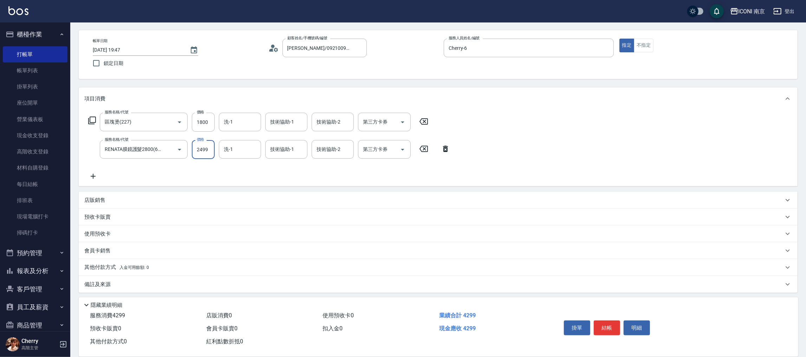
scroll to position [28, 0]
type input "2499"
click at [98, 283] on p "備註及來源" at bounding box center [97, 283] width 26 height 7
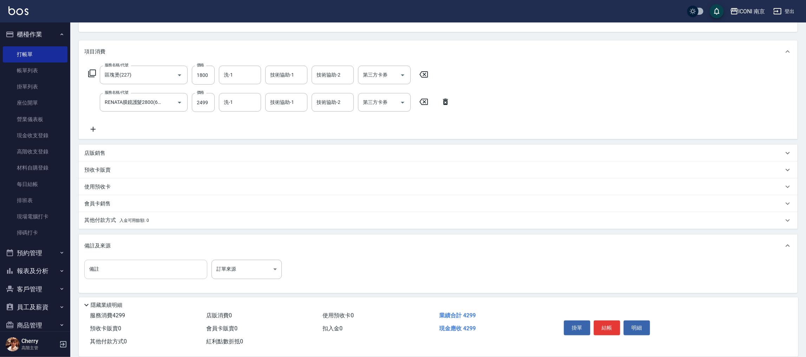
scroll to position [75, 0]
click at [117, 270] on input "備註" at bounding box center [145, 268] width 123 height 19
type input "燙瀏海+剪1800"
click at [260, 269] on body "ICONI 南京 登出 櫃檯作業 打帳單 帳單列表 掛單列表 座位開單 營業儀表板 現金收支登錄 高階收支登錄 材料自購登錄 每日結帳 排班表 現場電腦打卡 …" at bounding box center [403, 141] width 806 height 433
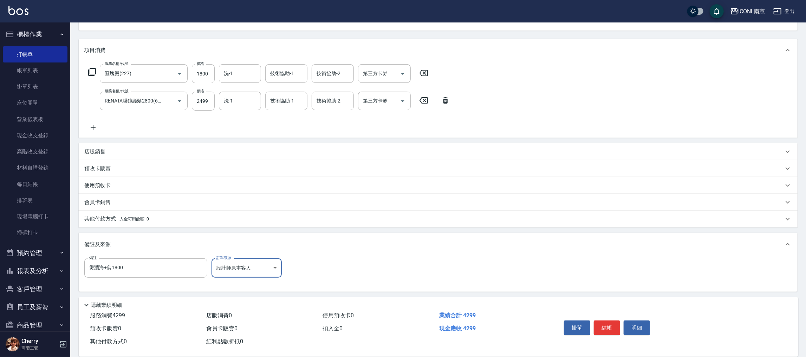
click at [260, 269] on body "ICONI 南京 登出 櫃檯作業 打帳單 帳單列表 掛單列表 座位開單 營業儀表板 現金收支登錄 高階收支登錄 材料自購登錄 每日結帳 排班表 現場電腦打卡 …" at bounding box center [403, 141] width 806 height 433
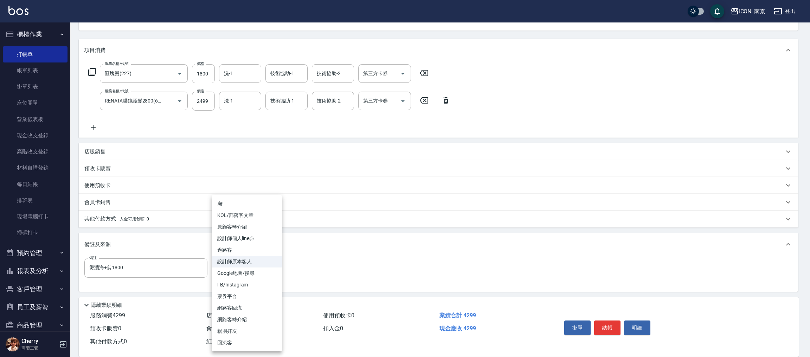
click at [244, 309] on li "網路客回流" at bounding box center [247, 309] width 70 height 12
type input "網路客回流"
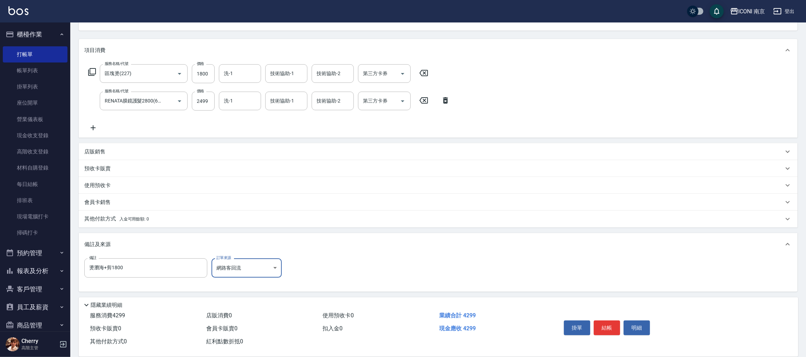
click at [112, 221] on p "其他付款方式 入金可用餘額: 0" at bounding box center [116, 219] width 65 height 8
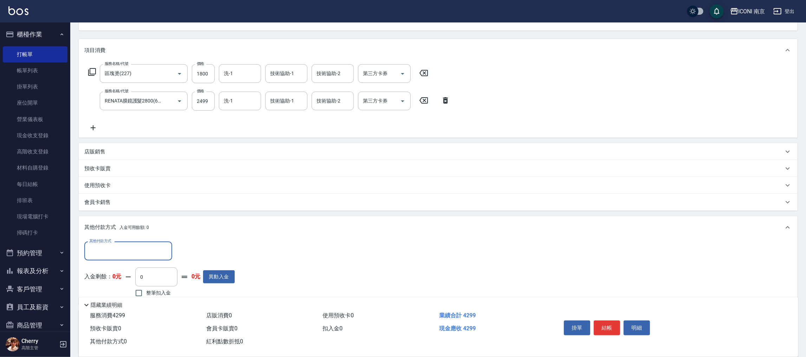
scroll to position [0, 0]
click at [116, 249] on input "其他付款方式" at bounding box center [129, 251] width 82 height 12
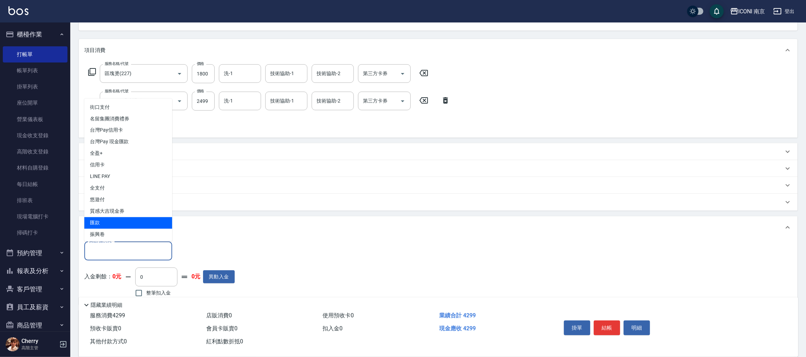
click at [98, 218] on span "匯款" at bounding box center [128, 224] width 88 height 12
type input "匯款"
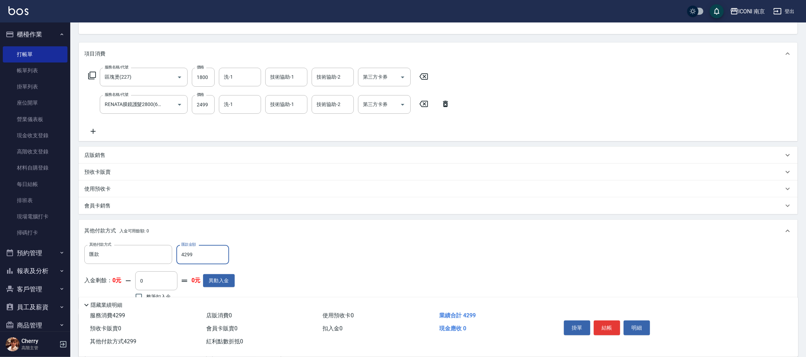
scroll to position [153, 0]
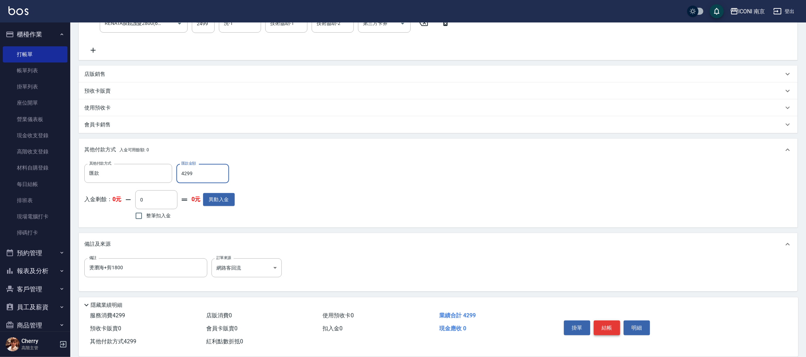
type input "4299"
click at [612, 325] on button "結帳" at bounding box center [607, 328] width 26 height 15
type input "2025/10/06 19:48"
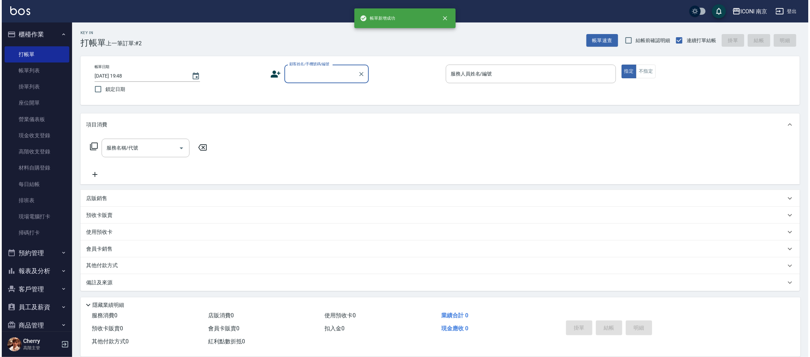
scroll to position [0, 0]
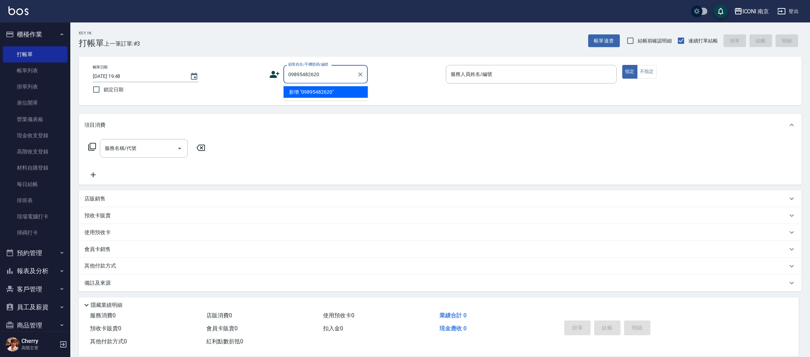
click at [312, 76] on input "09895482620" at bounding box center [319, 74] width 67 height 12
click at [318, 86] on li "曾惠雪/0989548260/null" at bounding box center [325, 92] width 84 height 12
type input "曾惠雪/0989548260/null"
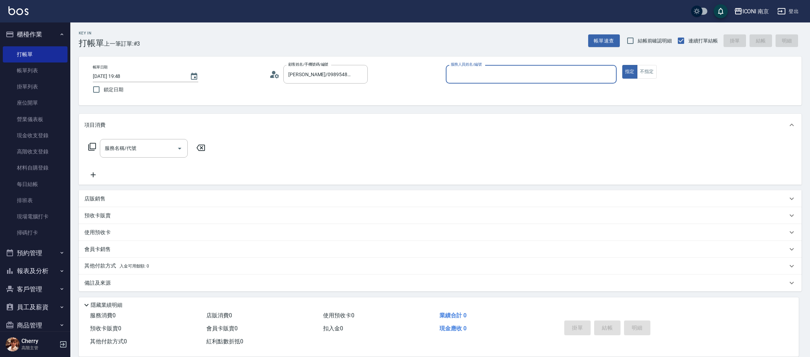
click at [271, 81] on div "顧客姓名/手機號碼/編號 曾惠雪/0989548260/null 顧客姓名/手機號碼/編號" at bounding box center [354, 74] width 171 height 19
click at [280, 70] on div "顧客姓名/手機號碼/編號 曾惠雪/0989548260/null 顧客姓名/手機號碼/編號" at bounding box center [354, 74] width 171 height 19
click at [275, 72] on circle at bounding box center [274, 73] width 4 height 4
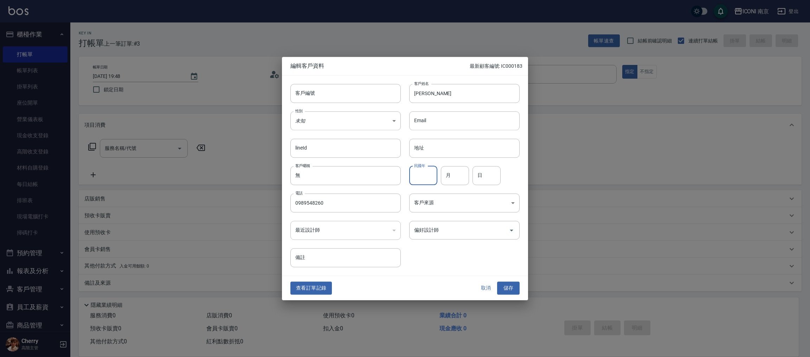
click at [425, 180] on input "民國年" at bounding box center [423, 175] width 28 height 19
type input "75"
type input "1"
click at [467, 173] on input "1" at bounding box center [455, 175] width 28 height 19
type input "10"
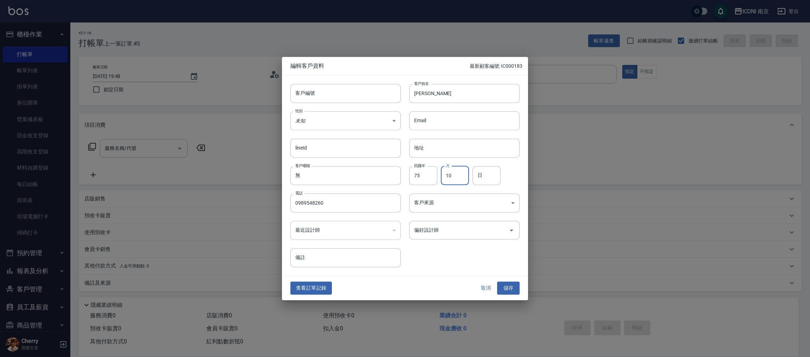
click at [504, 178] on div "民國年 75 民國年 月 10 月 日 日" at bounding box center [460, 171] width 119 height 27
click at [485, 174] on input "日" at bounding box center [486, 175] width 28 height 19
type input "29"
click at [425, 206] on body "ICONI 南京 登出 櫃檯作業 打帳單 帳單列表 掛單列表 座位開單 營業儀表板 現金收支登錄 高階收支登錄 材料自購登錄 每日結帳 排班表 現場電腦打卡 …" at bounding box center [405, 179] width 810 height 358
click at [451, 197] on body "ICONI 南京 登出 櫃檯作業 打帳單 帳單列表 掛單列表 座位開單 營業儀表板 現金收支登錄 高階收支登錄 材料自購登錄 每日結帳 排班表 現場電腦打卡 …" at bounding box center [405, 179] width 810 height 358
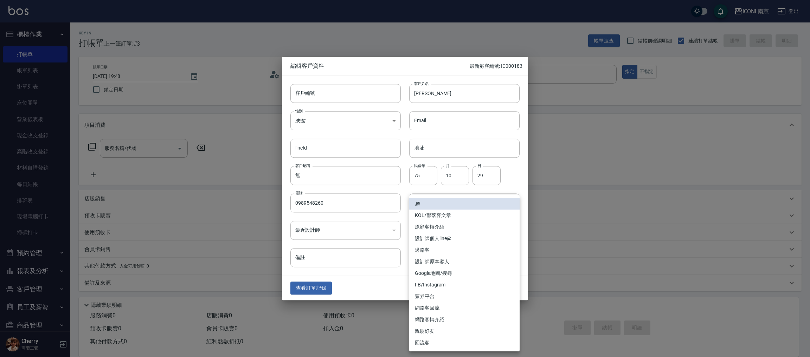
click at [449, 282] on li "FB/Instagram" at bounding box center [464, 285] width 110 height 12
type input "FB/Instagram"
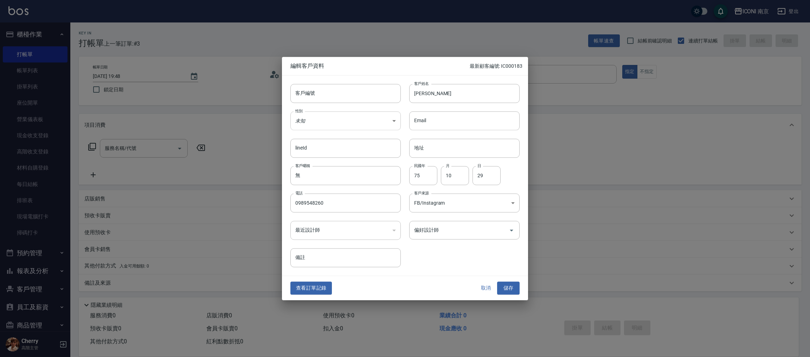
click at [330, 117] on body "ICONI 南京 登出 櫃檯作業 打帳單 帳單列表 掛單列表 座位開單 營業儀表板 現金收支登錄 高階收支登錄 材料自購登錄 每日結帳 排班表 現場電腦打卡 …" at bounding box center [405, 179] width 810 height 358
click at [315, 128] on body "ICONI 南京 登出 櫃檯作業 打帳單 帳單列表 掛單列表 座位開單 營業儀表板 現金收支登錄 高階收支登錄 材料自購登錄 每日結帳 排班表 現場電腦打卡 …" at bounding box center [405, 179] width 810 height 358
click at [310, 160] on li "女" at bounding box center [345, 162] width 110 height 12
type input "FEMALE"
click at [507, 287] on button "儲存" at bounding box center [508, 288] width 22 height 13
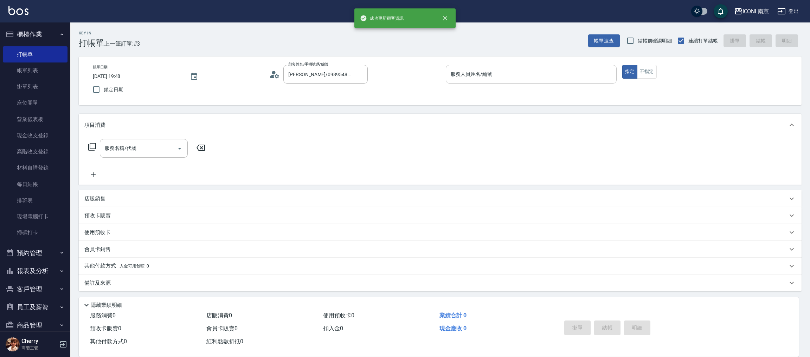
click at [460, 80] on div "服務人員姓名/編號" at bounding box center [531, 74] width 171 height 19
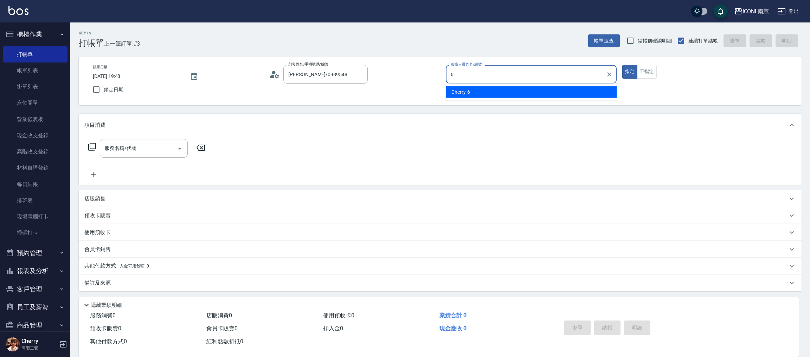
type input "Cherry-6"
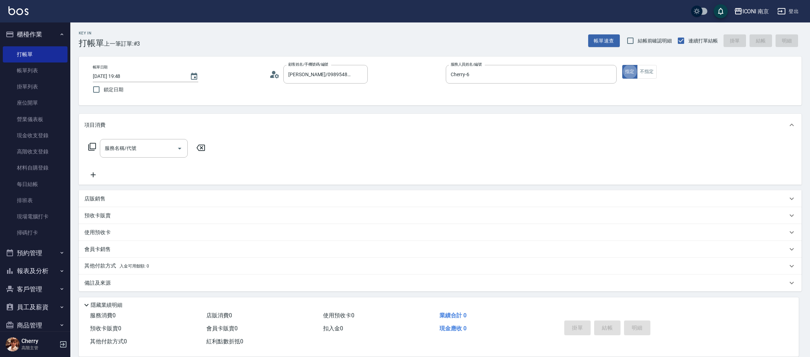
click at [93, 151] on div "服務名稱/代號 服務名稱/代號" at bounding box center [146, 148] width 125 height 19
click at [93, 148] on icon at bounding box center [92, 147] width 8 height 8
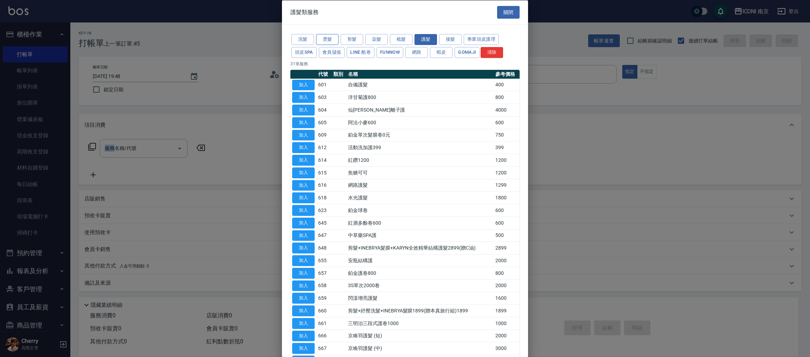
click at [329, 38] on button "燙髮" at bounding box center [327, 39] width 22 height 11
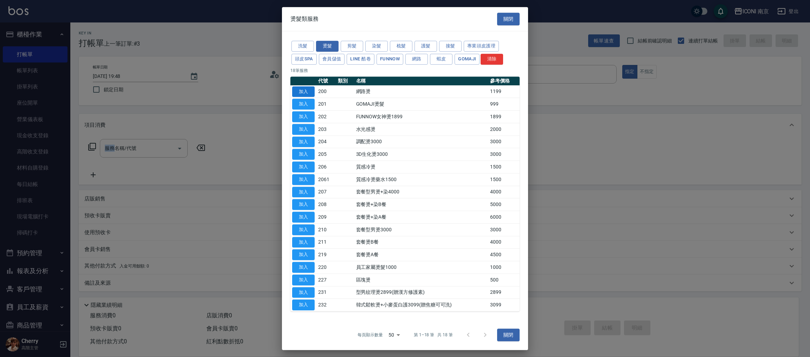
click at [303, 95] on button "加入" at bounding box center [303, 91] width 22 height 11
type input "網路燙(200)"
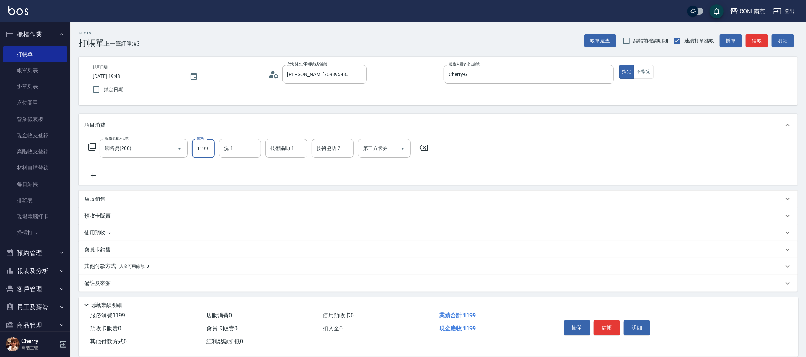
click at [193, 146] on input "1199" at bounding box center [203, 148] width 23 height 19
type input "1299"
click at [88, 151] on div "服務名稱/代號 網路燙(200) 服務名稱/代號 價格 1299 價格 洗-1 洗-1 技術協助-1 技術協助-1 技術協助-2 技術協助-2 第三方卡券 第…" at bounding box center [258, 148] width 348 height 19
click at [89, 150] on icon at bounding box center [92, 147] width 8 height 8
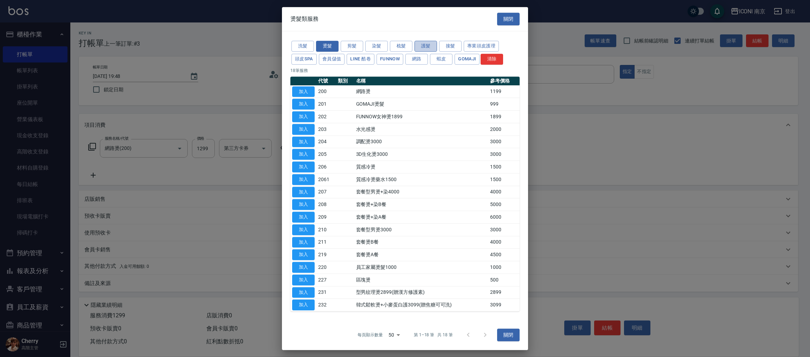
click at [424, 45] on button "護髮" at bounding box center [425, 46] width 22 height 11
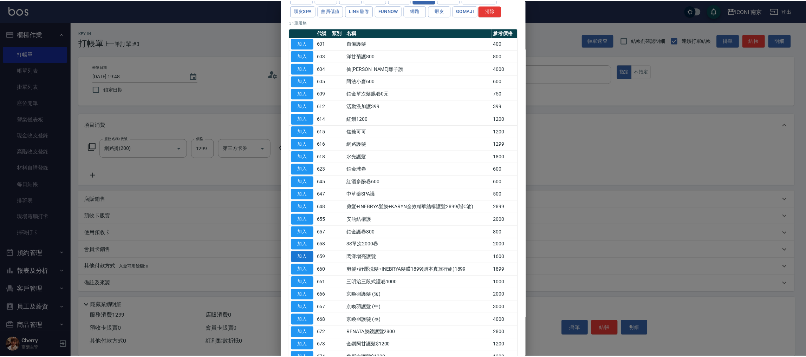
scroll to position [53, 0]
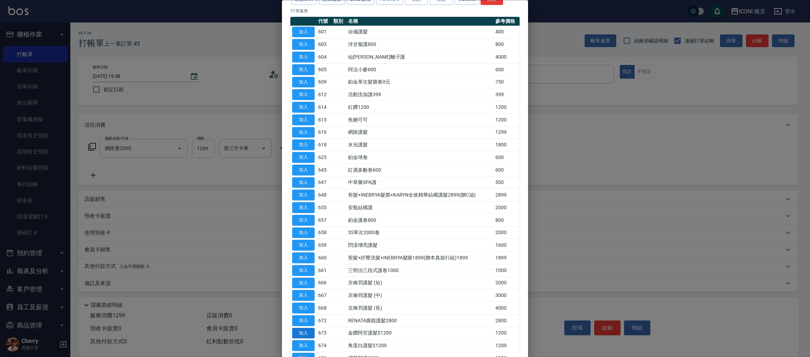
click at [298, 334] on button "加入" at bounding box center [303, 333] width 22 height 11
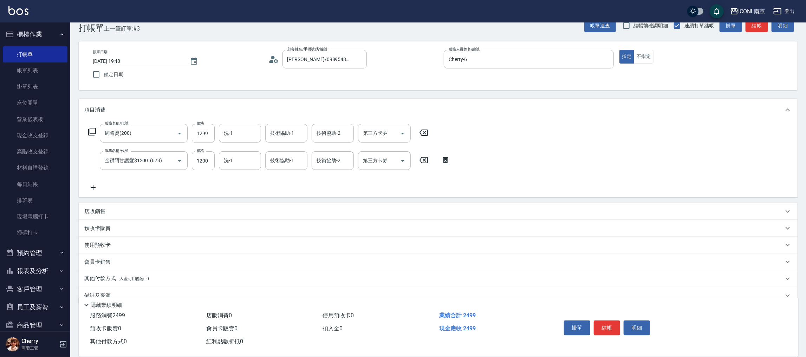
scroll to position [28, 0]
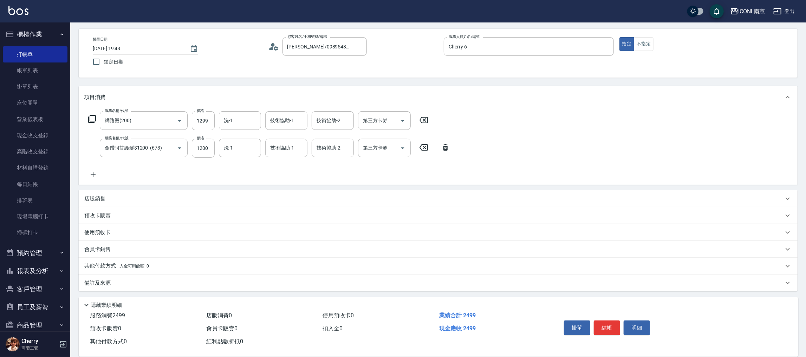
click at [111, 285] on p "備註及來源" at bounding box center [97, 283] width 26 height 7
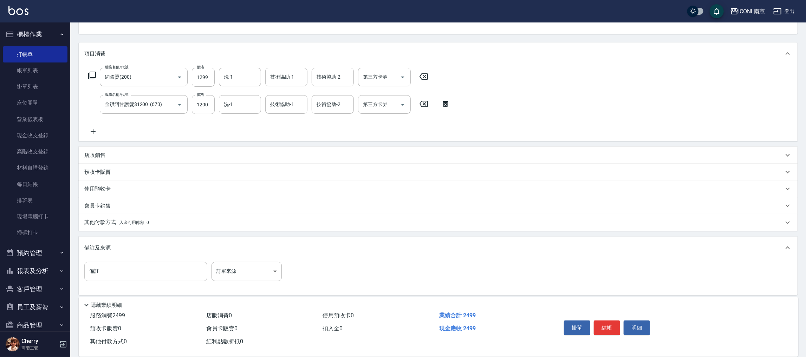
scroll to position [75, 0]
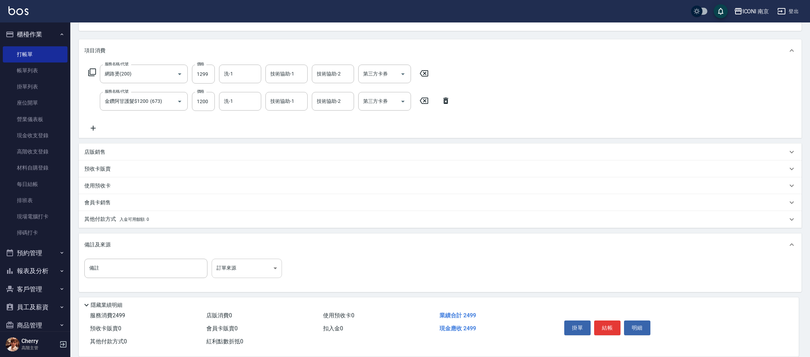
click at [212, 267] on body "ICONI 南京 登出 櫃檯作業 打帳單 帳單列表 掛單列表 座位開單 營業儀表板 現金收支登錄 高階收支登錄 材料自購登錄 每日結帳 排班表 現場電腦打卡 …" at bounding box center [405, 141] width 810 height 433
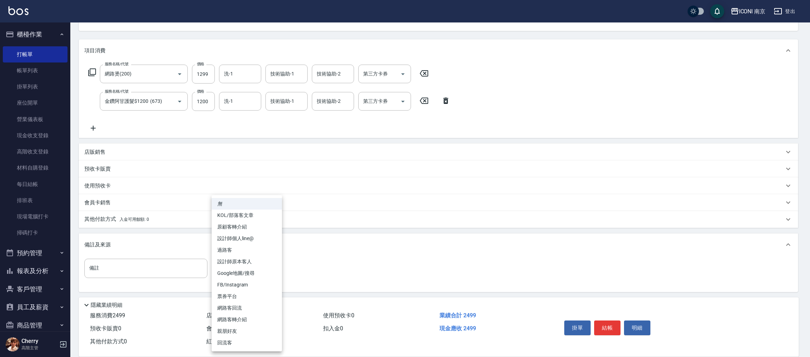
click at [238, 288] on li "FB/Instagram" at bounding box center [247, 285] width 70 height 12
type input "FB/Instagram"
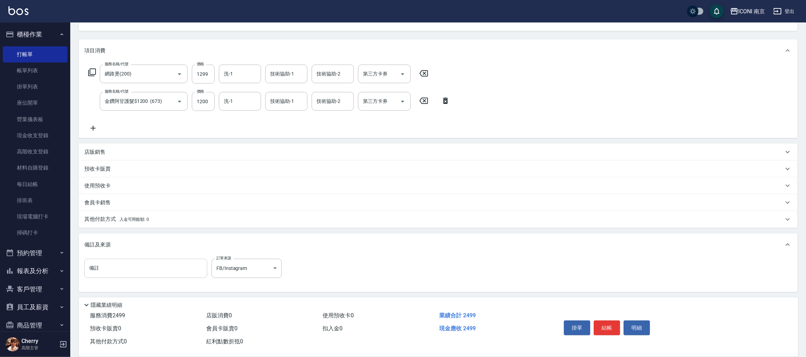
drag, startPoint x: 165, startPoint y: 274, endPoint x: 142, endPoint y: 259, distance: 27.5
click at [164, 274] on input "備註" at bounding box center [145, 268] width 123 height 19
type input "開發護髮"
click at [606, 323] on button "結帳" at bounding box center [607, 328] width 26 height 15
type input "2025/10/06 19:49"
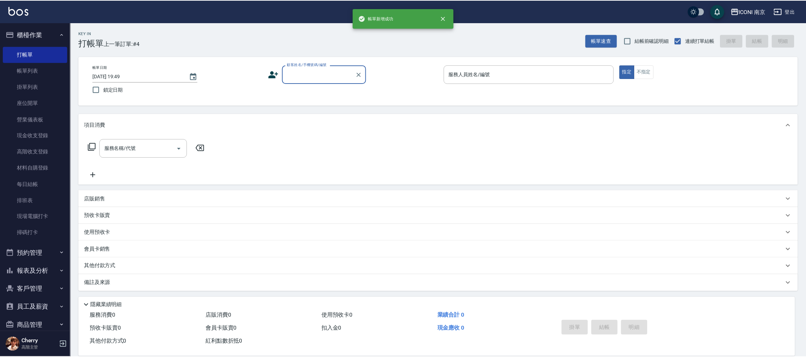
scroll to position [53, 0]
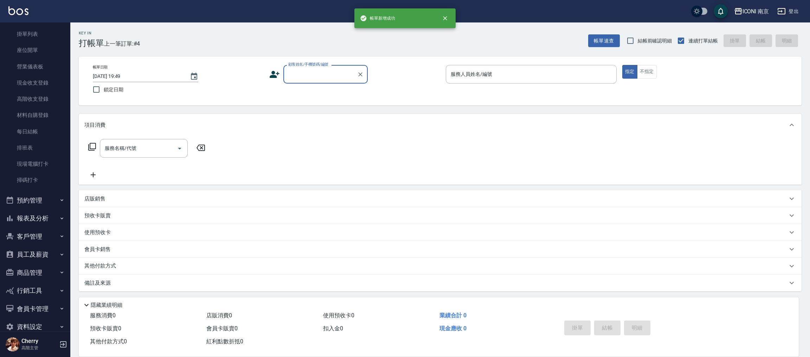
click at [43, 215] on button "報表及分析" at bounding box center [35, 218] width 65 height 18
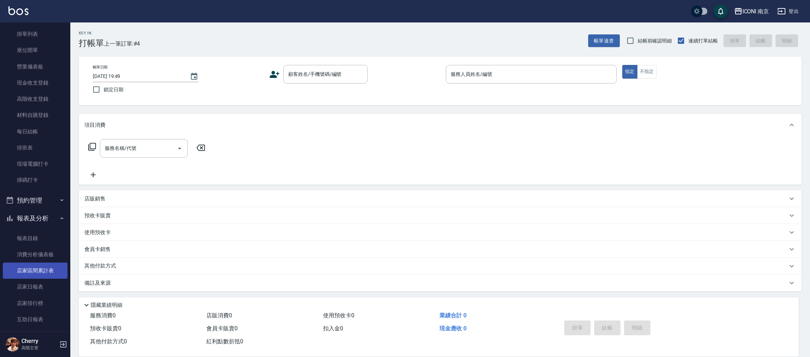
click at [34, 277] on link "店家區間累計表" at bounding box center [35, 271] width 65 height 16
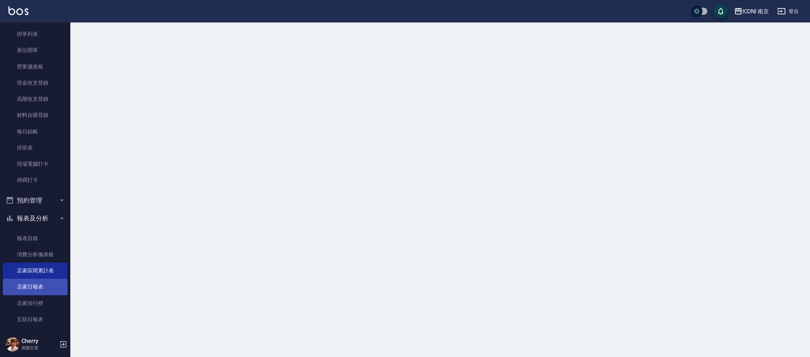
click at [35, 282] on link "店家日報表" at bounding box center [35, 287] width 65 height 16
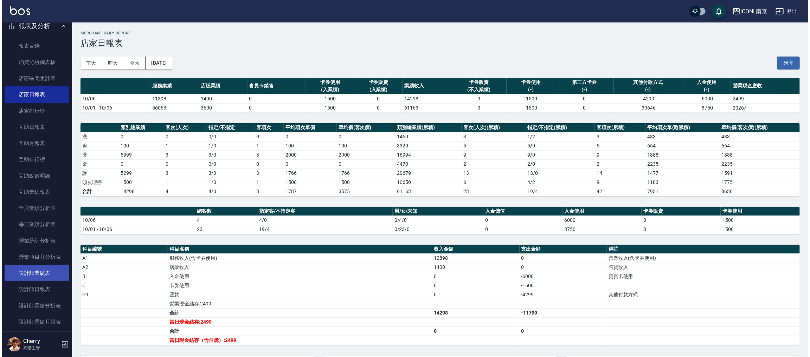
scroll to position [263, 0]
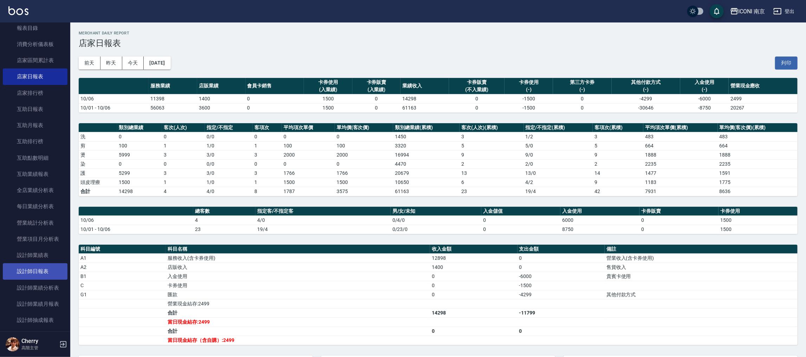
click at [45, 274] on link "設計師日報表" at bounding box center [35, 272] width 65 height 16
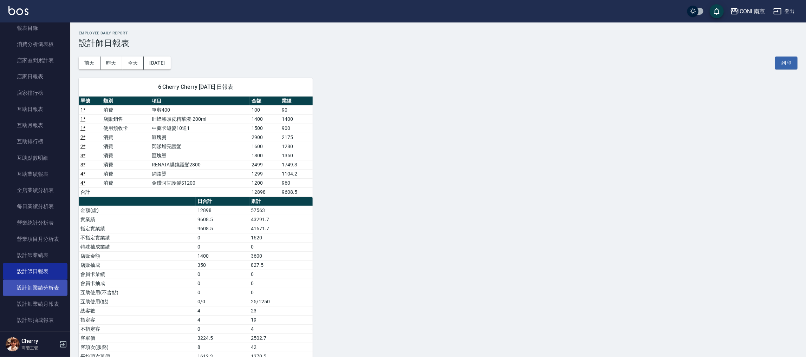
click at [39, 289] on link "設計師業績分析表" at bounding box center [35, 288] width 65 height 16
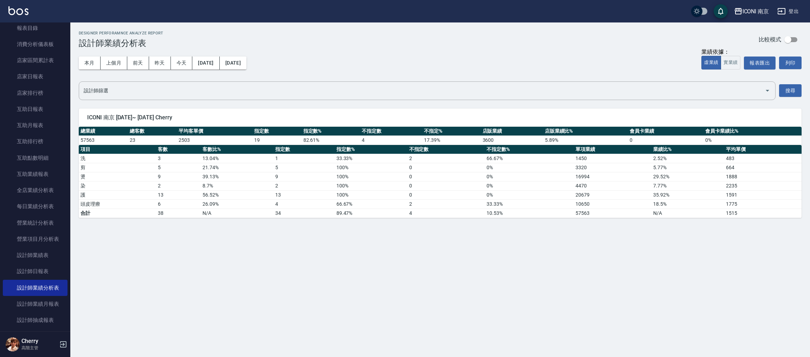
click at [571, 186] on td "0 %" at bounding box center [529, 185] width 89 height 9
click at [598, 187] on td "4470" at bounding box center [612, 185] width 77 height 9
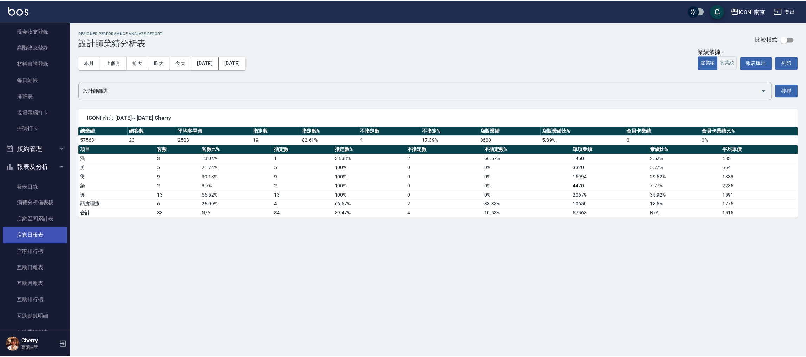
scroll to position [105, 0]
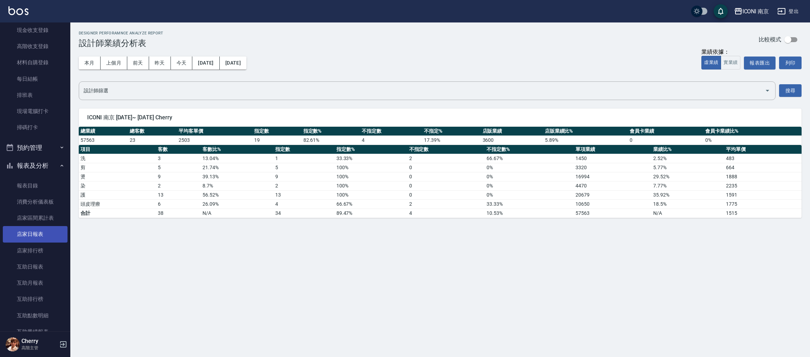
click at [42, 239] on link "店家日報表" at bounding box center [35, 234] width 65 height 16
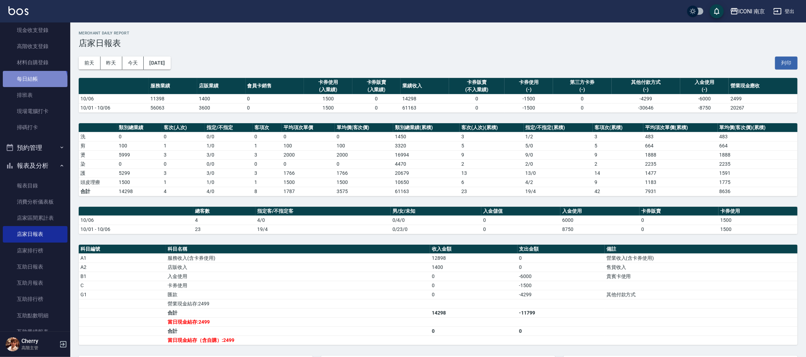
click at [35, 83] on link "每日結帳" at bounding box center [35, 79] width 65 height 16
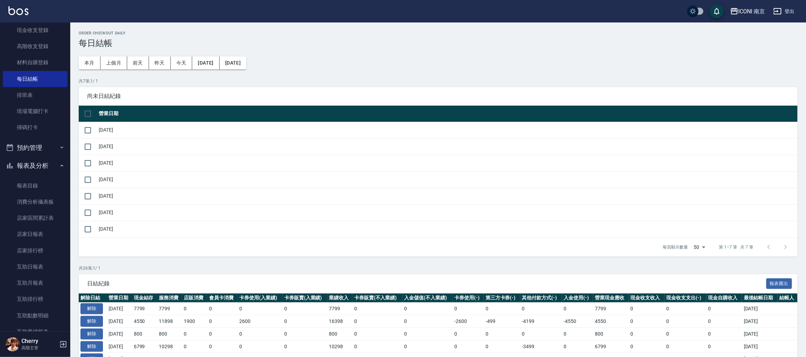
click at [86, 112] on input "checkbox" at bounding box center [87, 114] width 15 height 15
checkbox input "true"
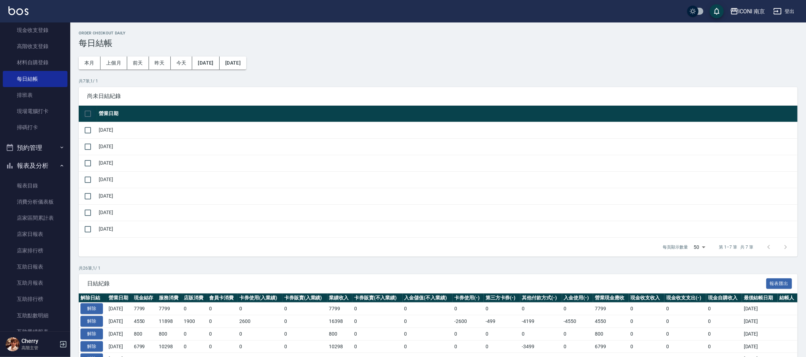
checkbox input "true"
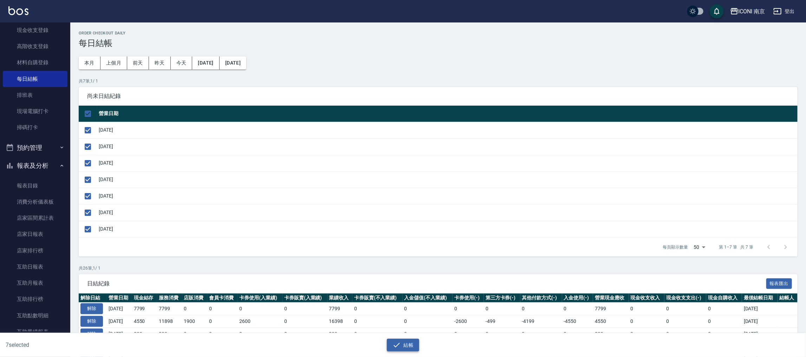
click at [408, 347] on button "結帳" at bounding box center [403, 345] width 33 height 13
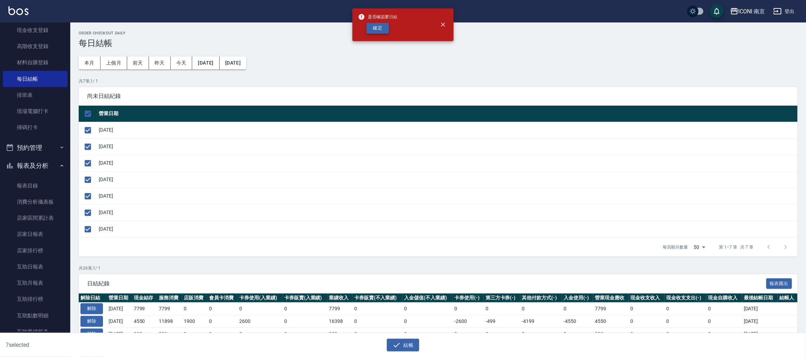
click at [376, 30] on button "確定" at bounding box center [378, 28] width 22 height 11
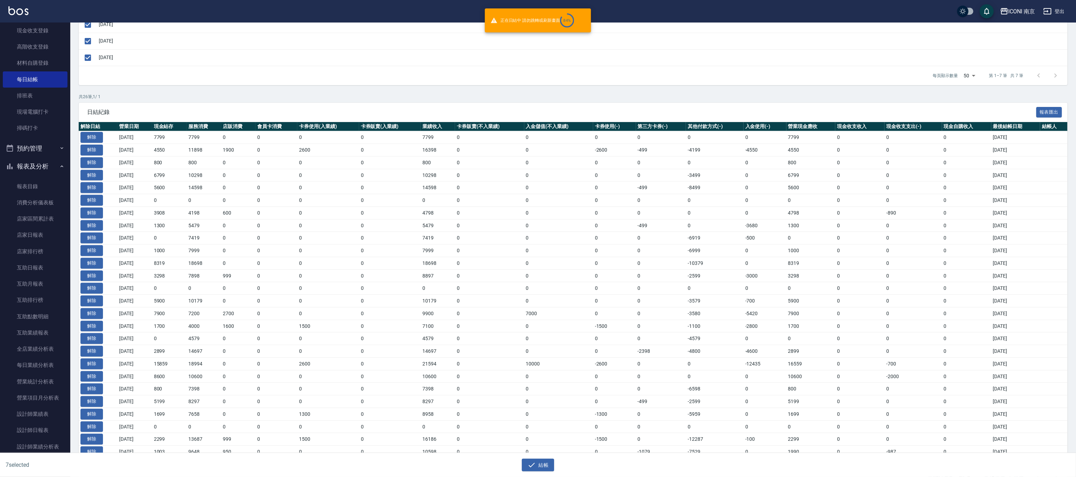
scroll to position [197, 0]
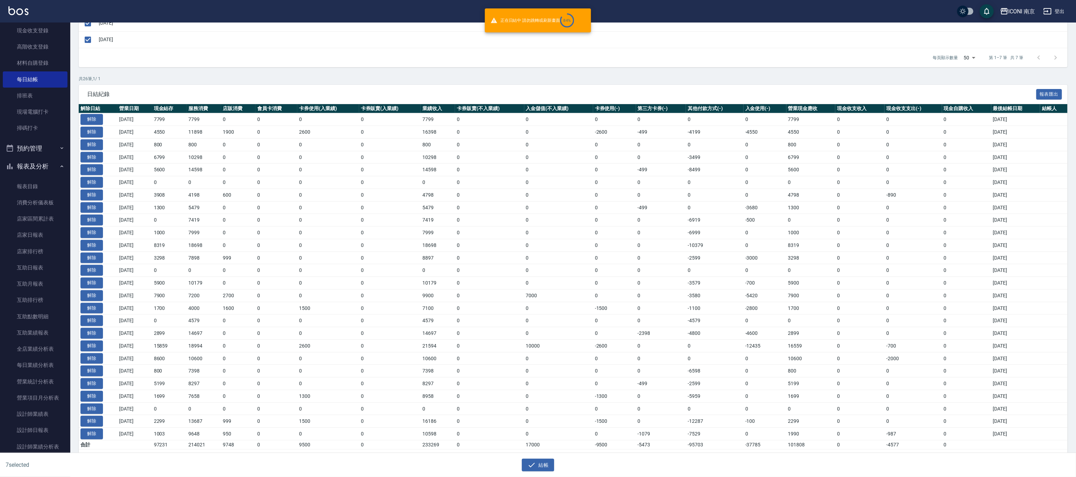
checkbox input "false"
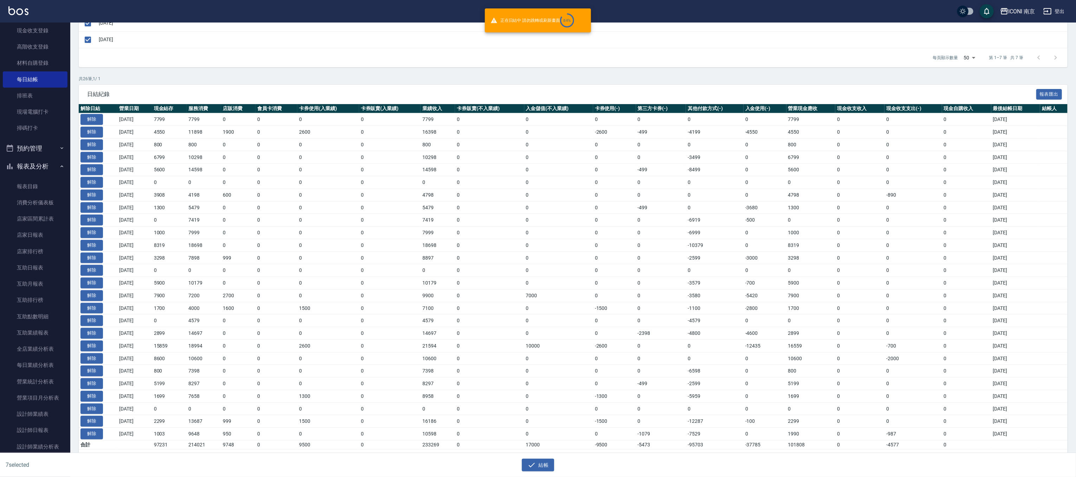
checkbox input "false"
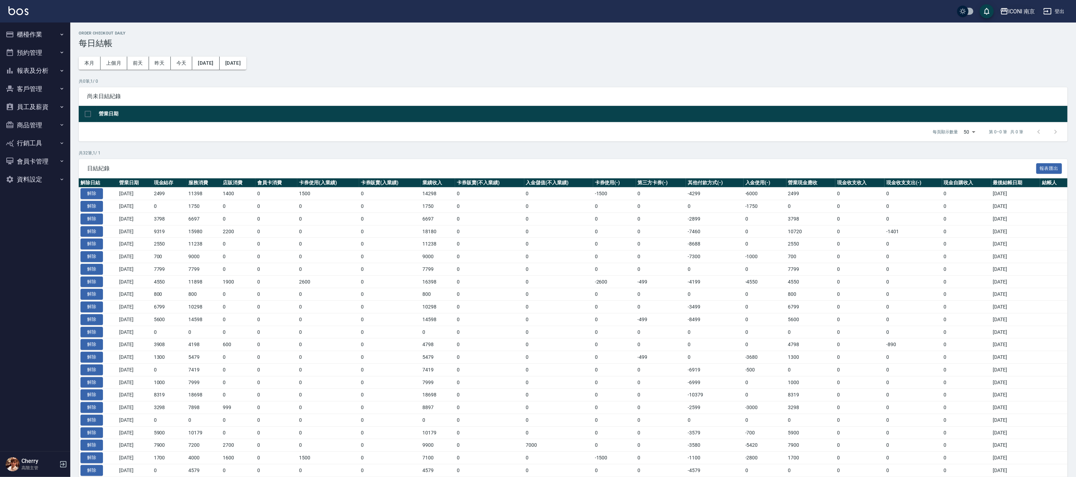
click at [1029, 6] on button "ICONI 南京" at bounding box center [1018, 11] width 41 height 14
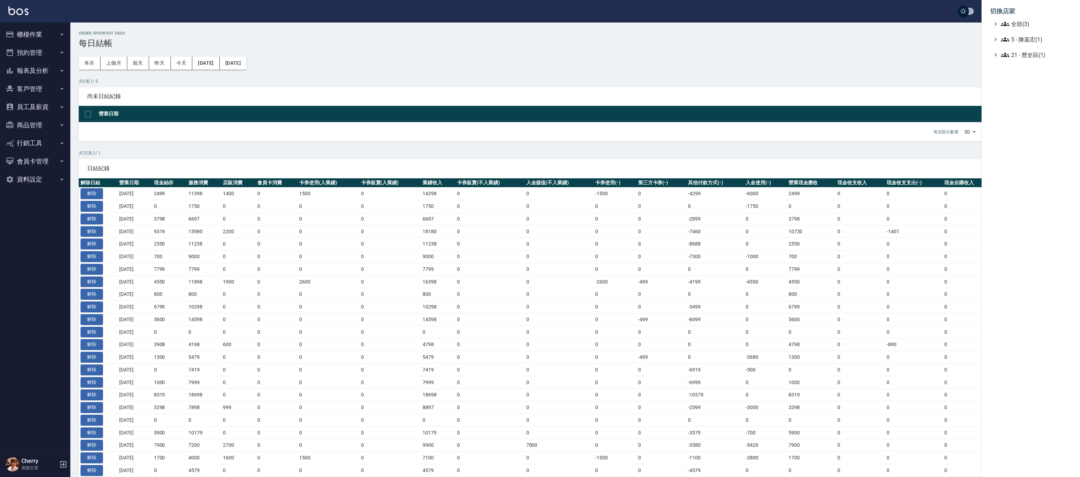
click at [1017, 19] on li "切換店家" at bounding box center [1031, 11] width 82 height 17
click at [1017, 27] on span "全部(3)" at bounding box center [1035, 24] width 68 height 8
click at [1023, 46] on span "PS23" at bounding box center [1034, 44] width 69 height 8
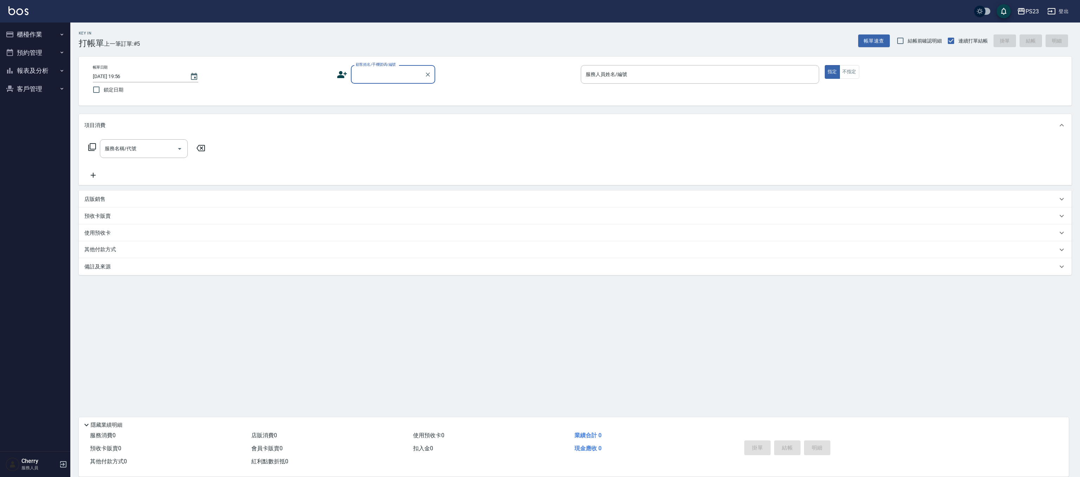
click at [34, 66] on button "報表及分析" at bounding box center [35, 71] width 65 height 18
click at [42, 202] on link "設計師排行榜" at bounding box center [35, 204] width 65 height 16
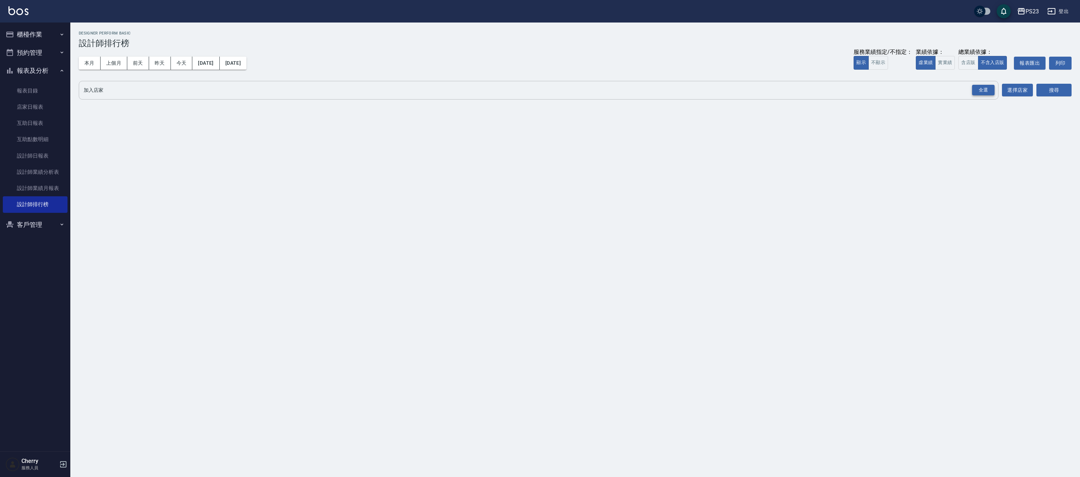
click at [986, 86] on div "全選" at bounding box center [983, 90] width 22 height 11
click at [1056, 89] on button "搜尋" at bounding box center [1053, 90] width 35 height 13
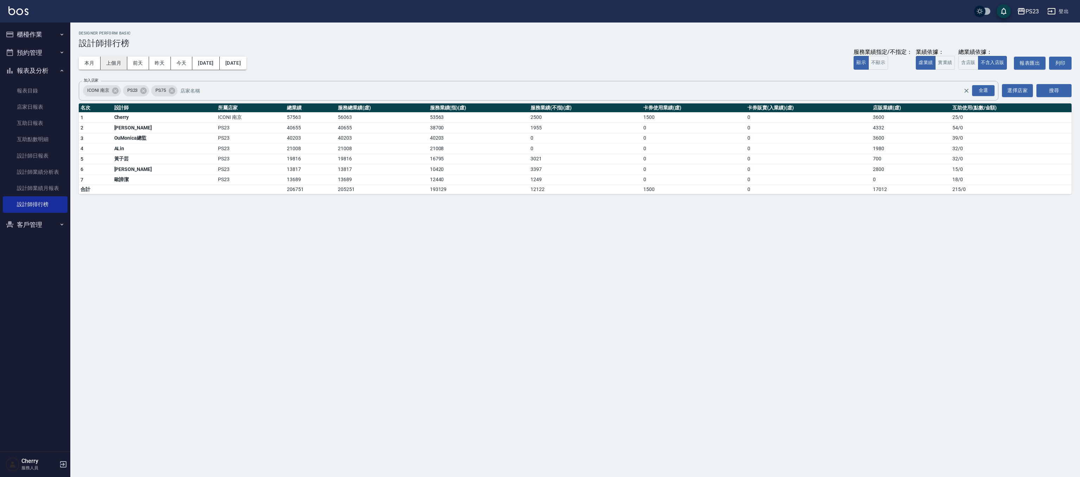
click at [111, 68] on button "上個月" at bounding box center [114, 63] width 27 height 13
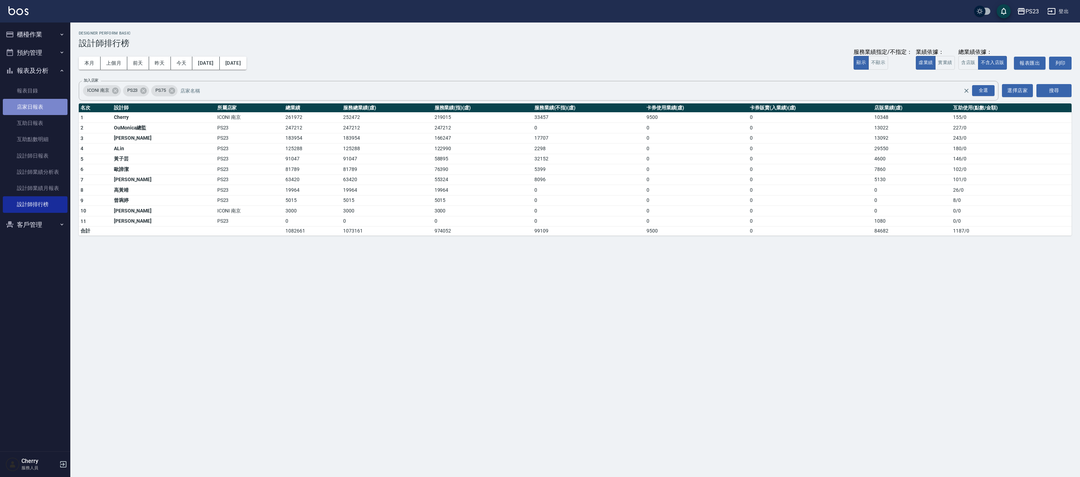
click at [40, 110] on link "店家日報表" at bounding box center [35, 107] width 65 height 16
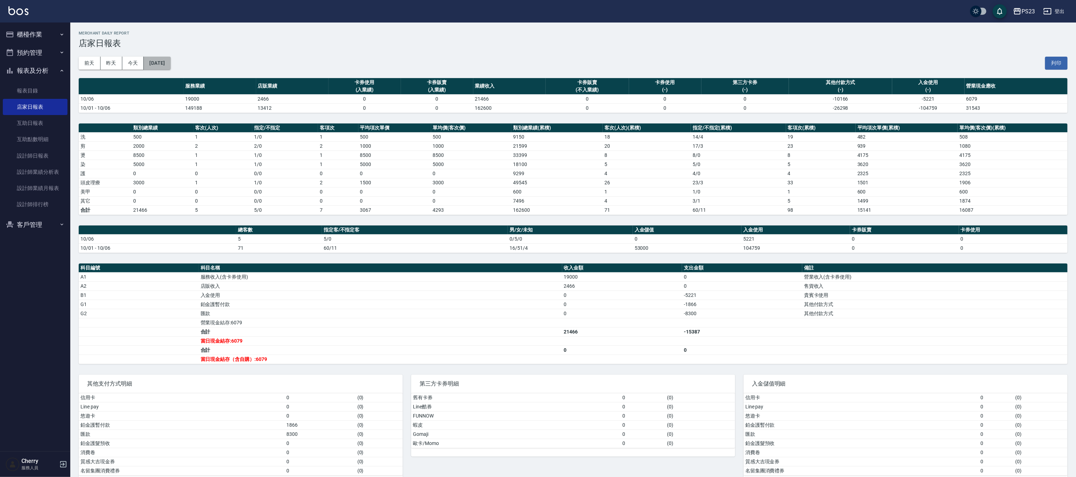
click at [162, 64] on button "2025/10/06" at bounding box center [157, 63] width 27 height 13
click at [170, 59] on button "2025/10/06" at bounding box center [157, 63] width 27 height 13
click at [170, 61] on button "2025/10/06" at bounding box center [157, 63] width 27 height 13
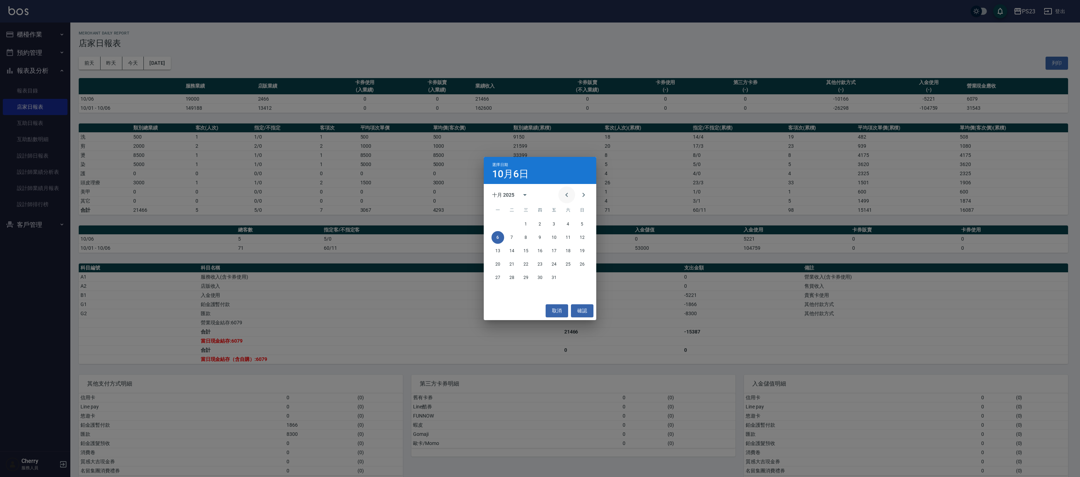
click at [562, 193] on button "Previous month" at bounding box center [566, 194] width 17 height 17
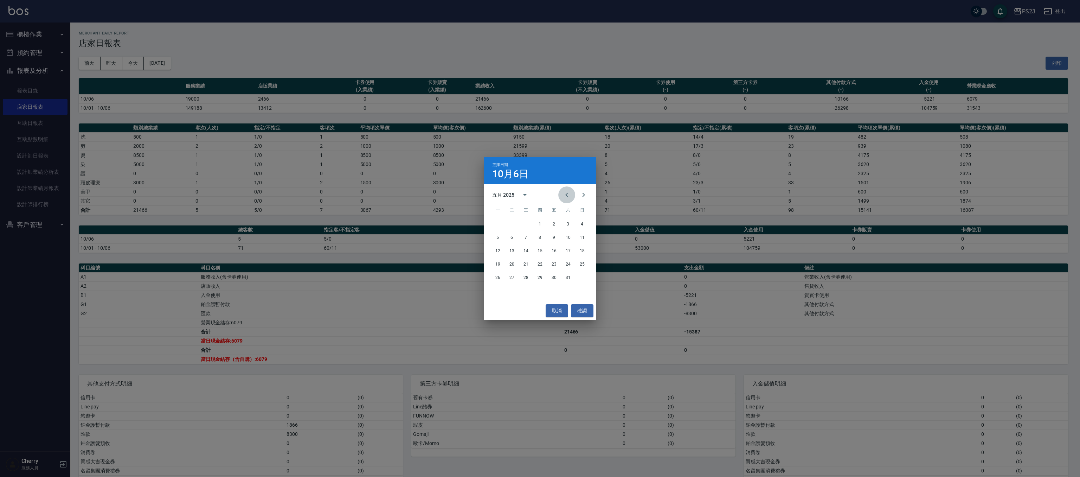
click at [562, 193] on button "Previous month" at bounding box center [566, 194] width 17 height 17
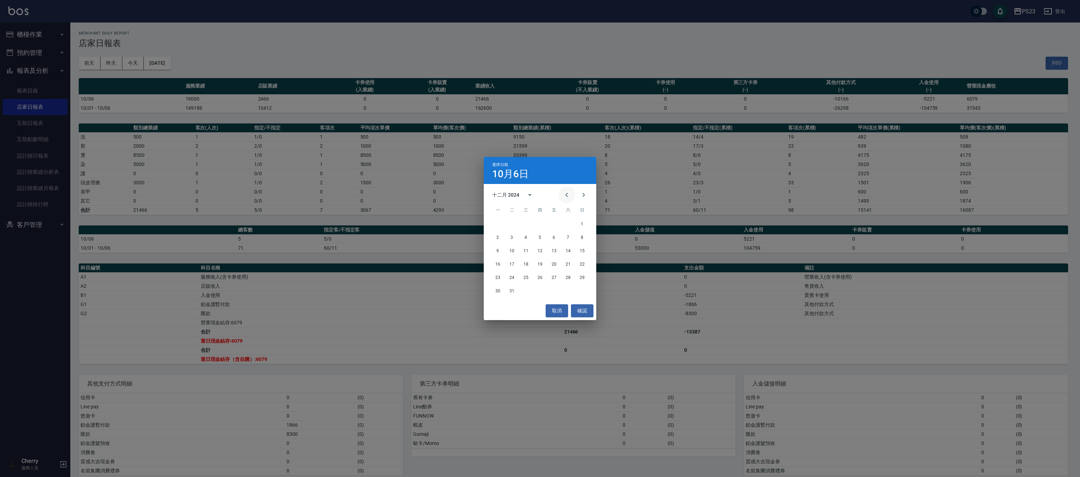
click at [562, 193] on button "Previous month" at bounding box center [566, 194] width 17 height 17
click at [497, 291] on button "30" at bounding box center [497, 290] width 13 height 13
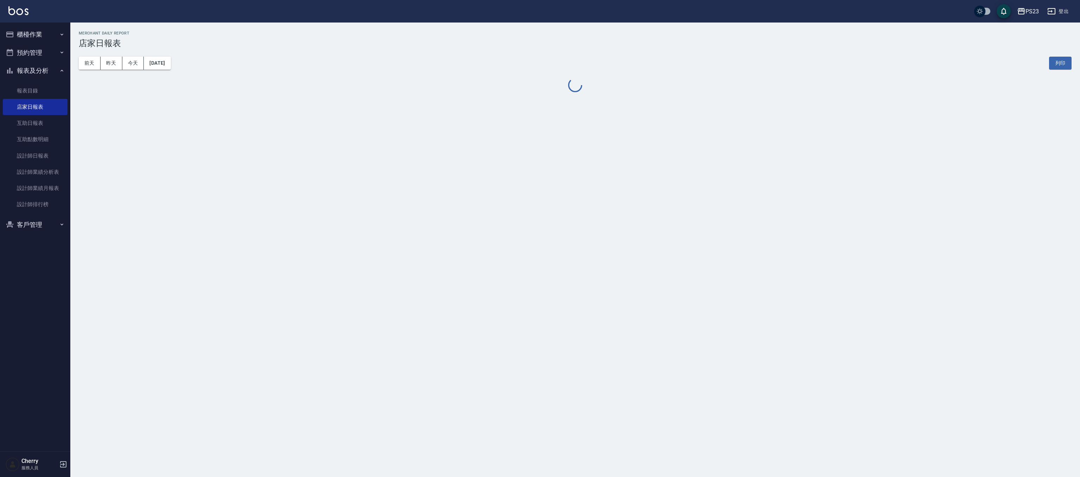
click at [39, 49] on button "預約管理" at bounding box center [35, 53] width 65 height 18
click at [40, 36] on button "櫃檯作業" at bounding box center [35, 34] width 65 height 18
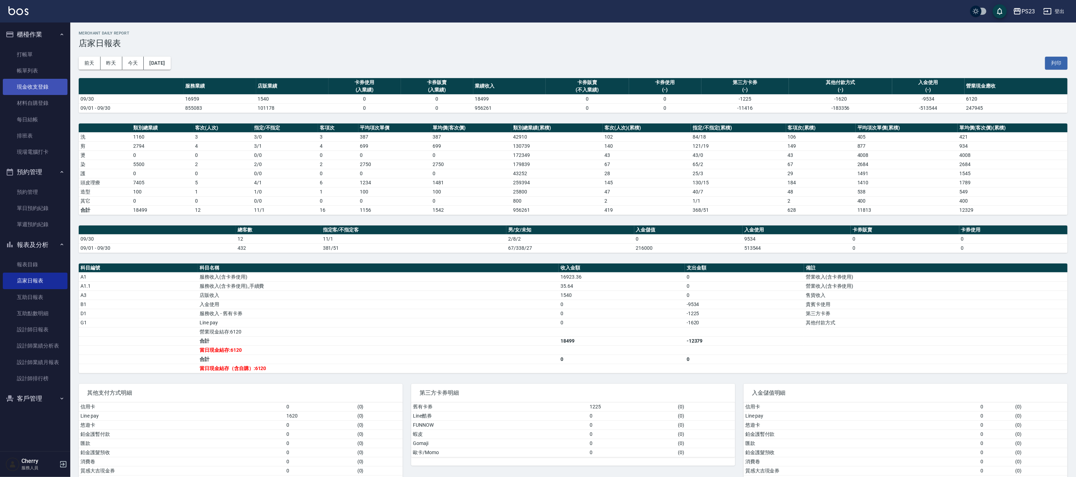
click at [36, 86] on link "現金收支登錄" at bounding box center [35, 87] width 65 height 16
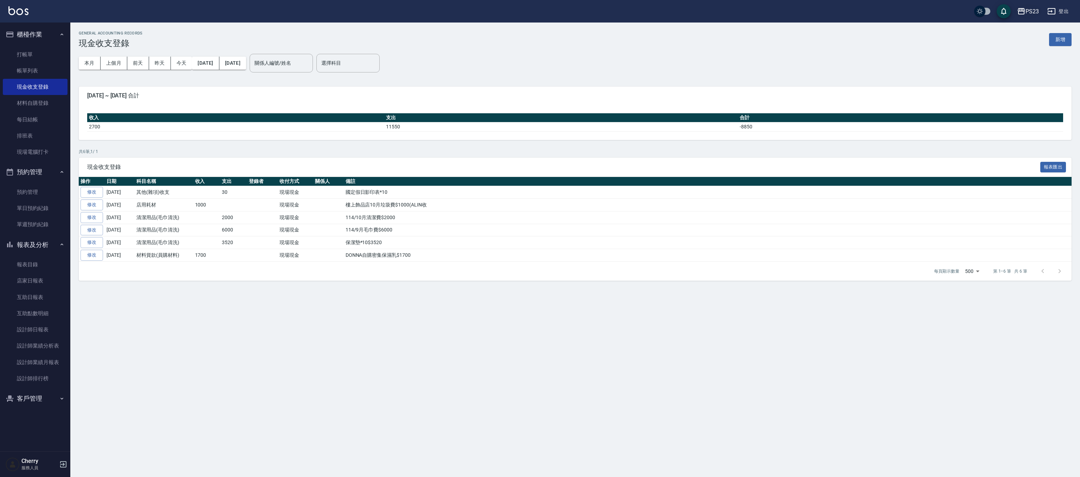
click at [1030, 15] on div "PS23" at bounding box center [1031, 11] width 13 height 9
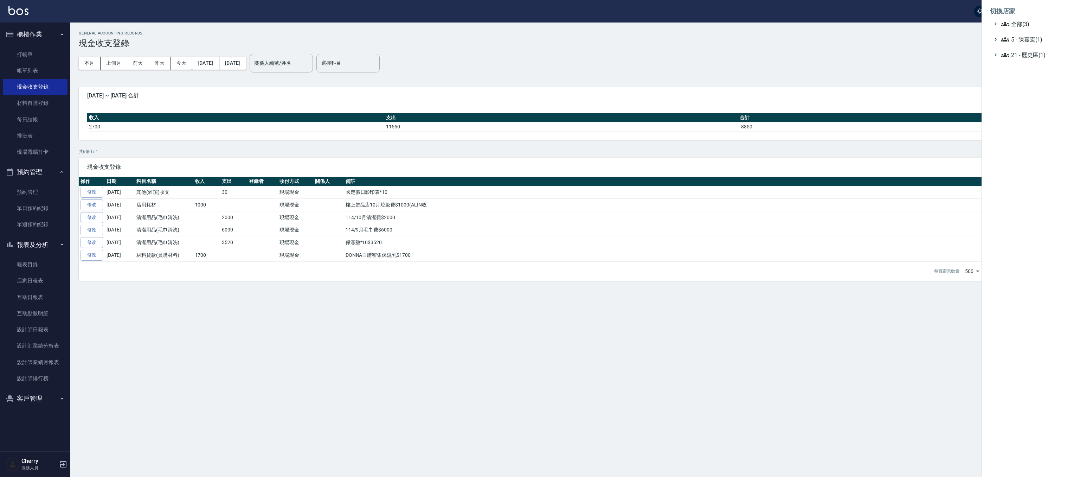
click at [1030, 15] on div at bounding box center [540, 238] width 1080 height 477
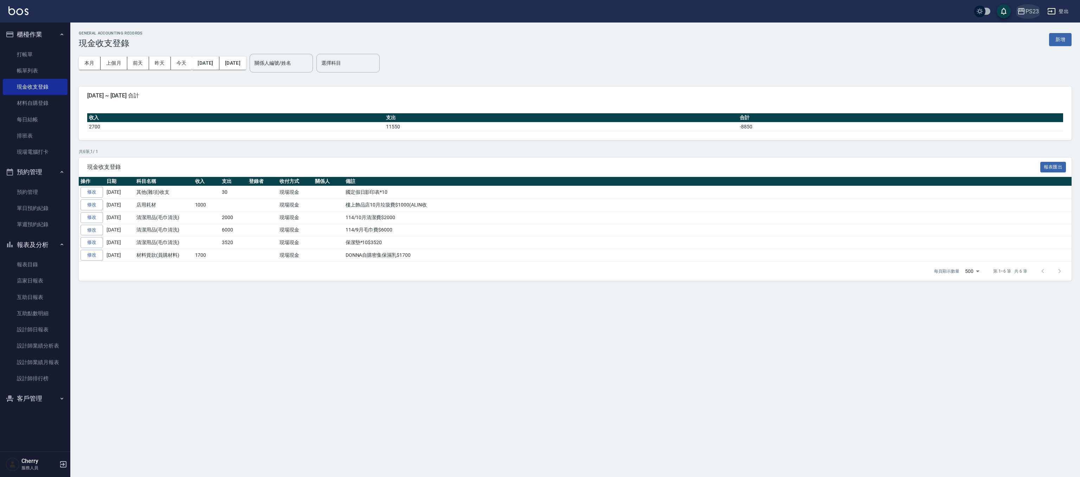
click at [1033, 9] on div "PS23" at bounding box center [1031, 11] width 13 height 9
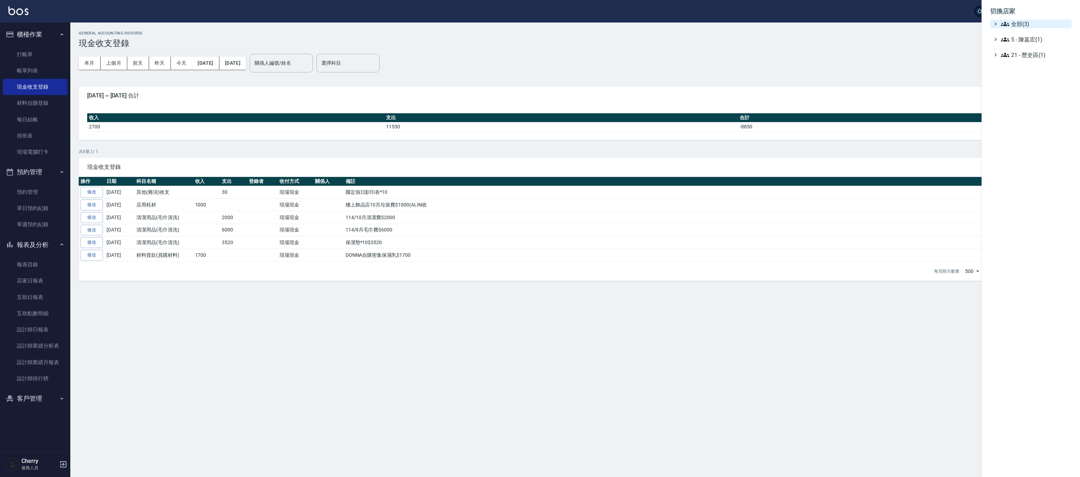
click at [1018, 22] on span "全部(3)" at bounding box center [1035, 24] width 68 height 8
click at [315, 60] on div at bounding box center [540, 238] width 1080 height 477
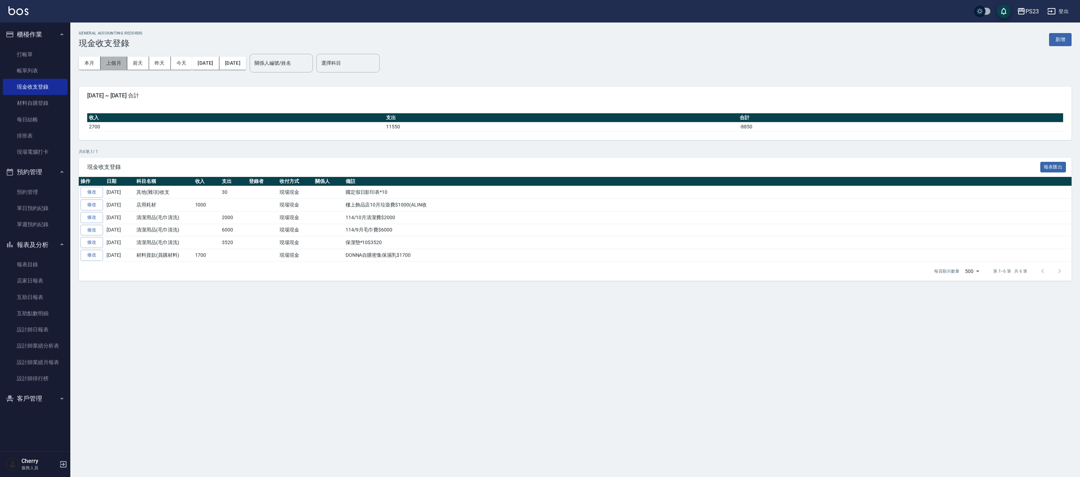
click at [115, 64] on button "上個月" at bounding box center [114, 63] width 27 height 13
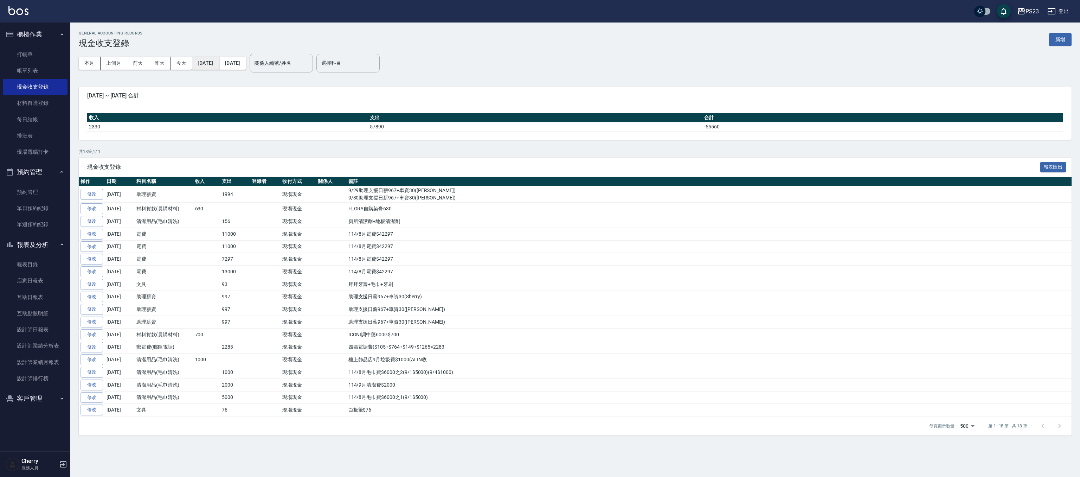
click at [218, 66] on button "2025/09/01" at bounding box center [205, 63] width 27 height 13
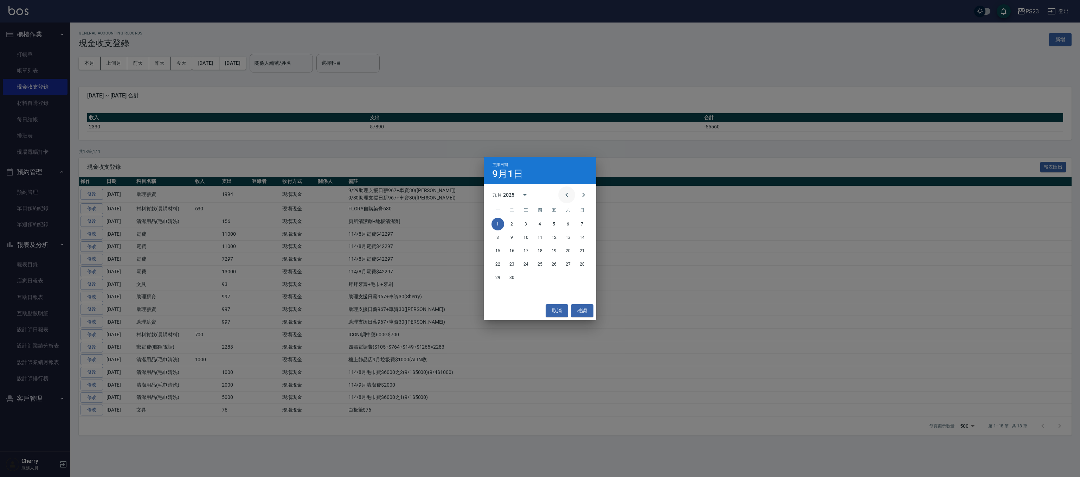
click at [569, 187] on button "Previous month" at bounding box center [566, 194] width 17 height 17
click at [581, 195] on icon "Next month" at bounding box center [583, 195] width 8 height 8
click at [553, 222] on button "1" at bounding box center [554, 224] width 13 height 13
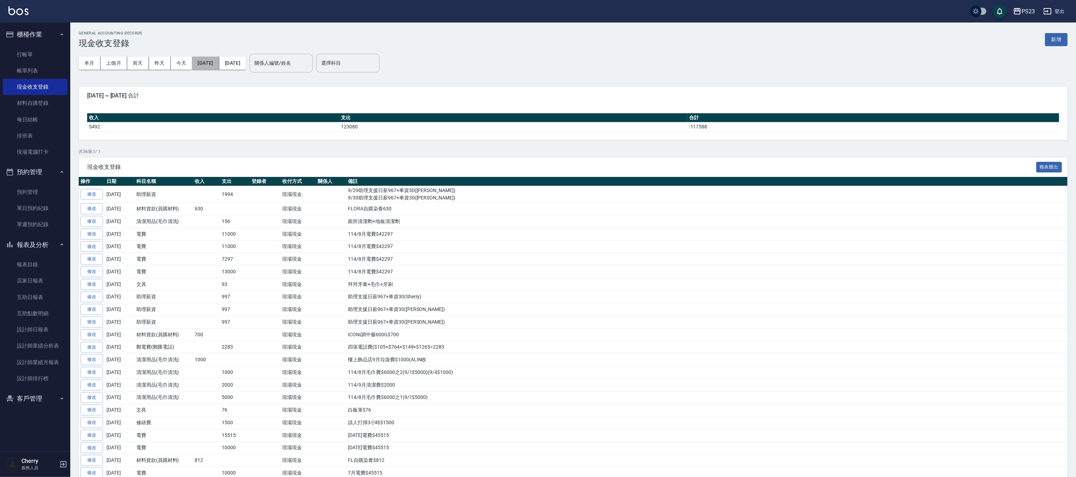
click at [210, 61] on button "2025/08/01" at bounding box center [205, 63] width 27 height 13
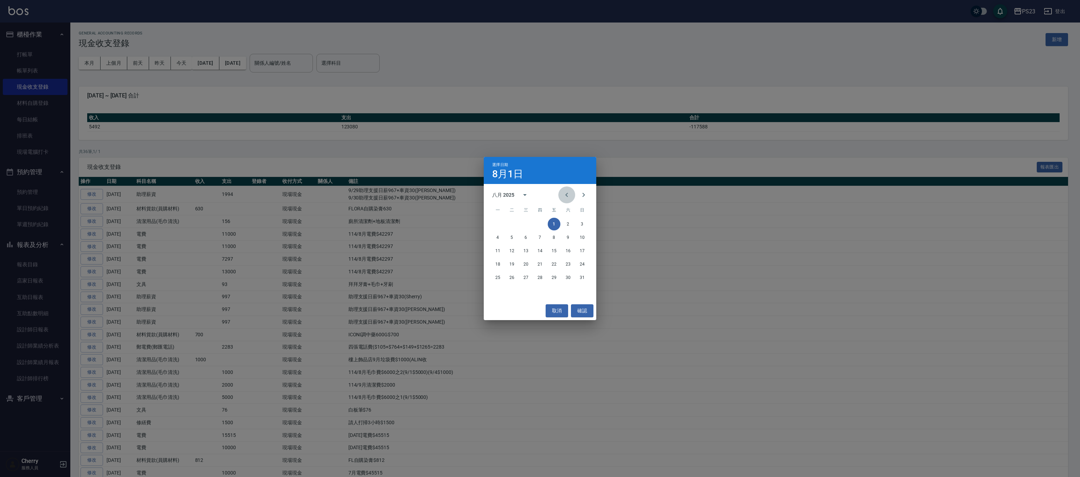
click at [565, 199] on button "Previous month" at bounding box center [566, 194] width 17 height 17
click at [564, 198] on icon "Previous month" at bounding box center [566, 195] width 8 height 8
click at [539, 223] on button "1" at bounding box center [540, 224] width 13 height 13
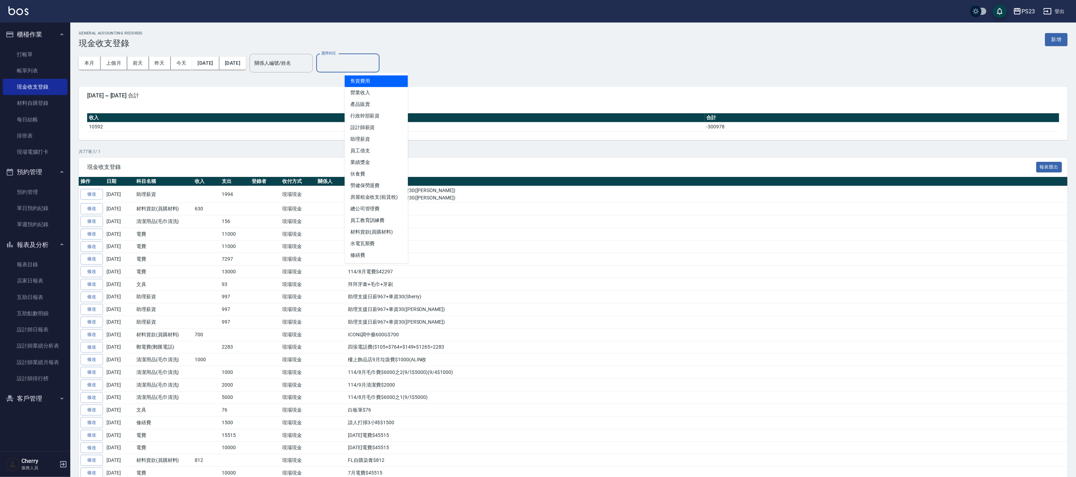
click at [376, 59] on input "選擇科目" at bounding box center [348, 63] width 57 height 12
click at [373, 235] on li "水費" at bounding box center [376, 231] width 63 height 12
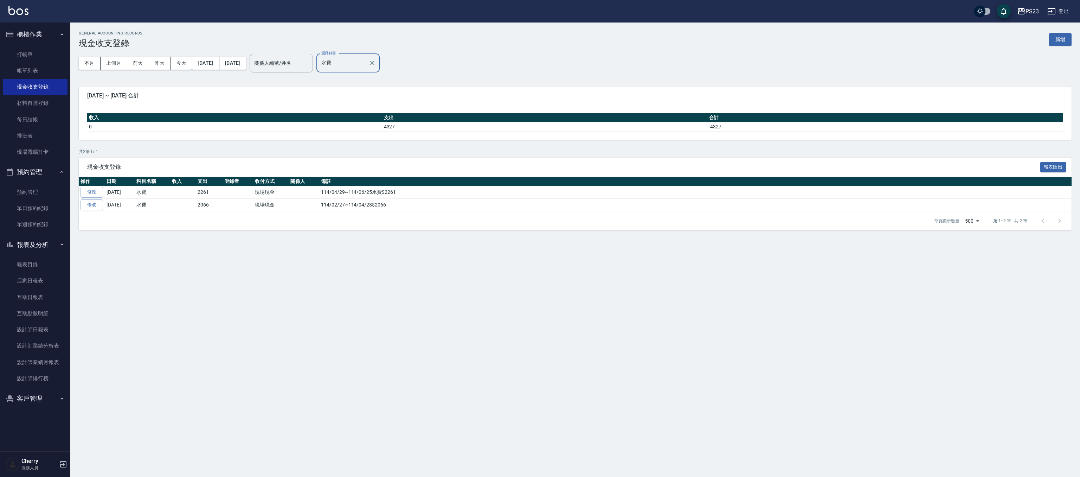
click at [366, 58] on input "水費" at bounding box center [343, 63] width 46 height 12
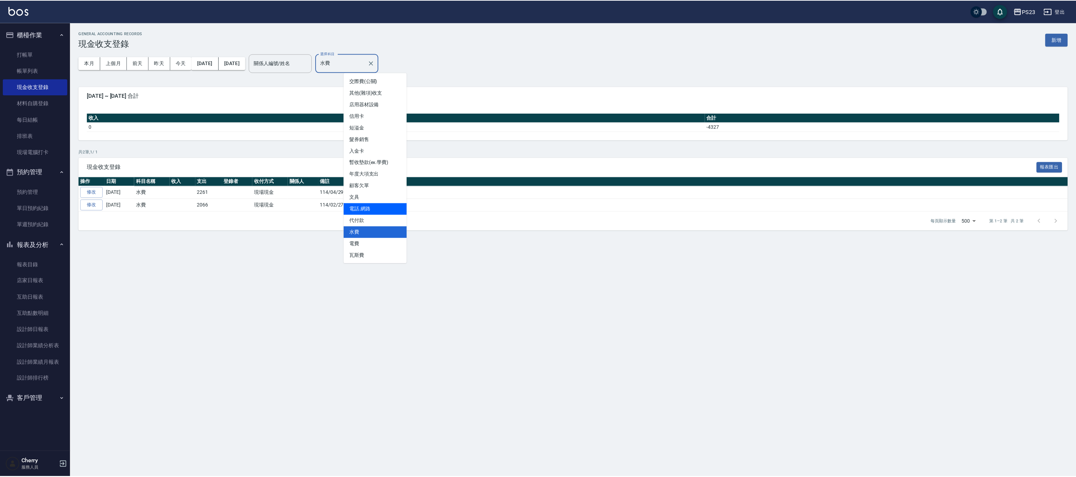
scroll to position [305, 0]
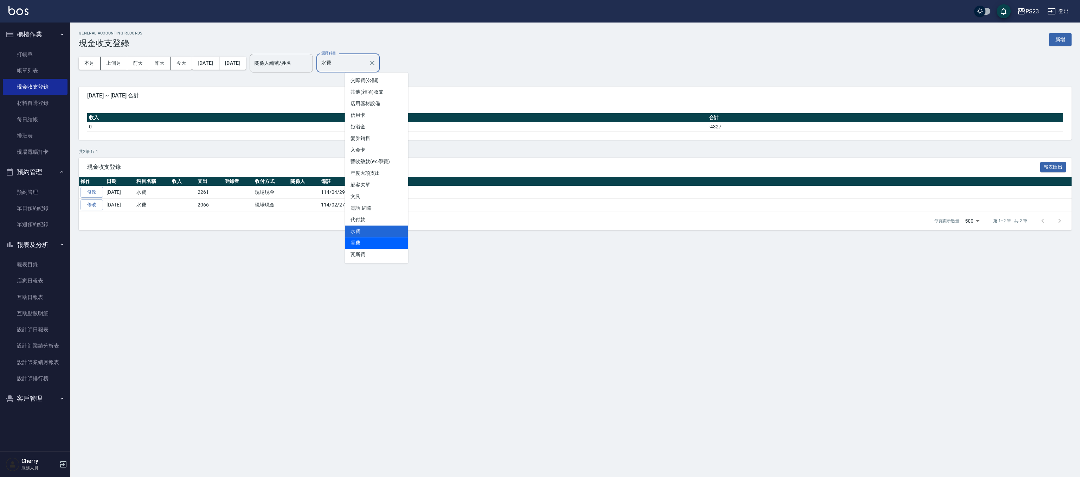
click at [374, 245] on li "電費" at bounding box center [376, 243] width 63 height 12
type input "電費"
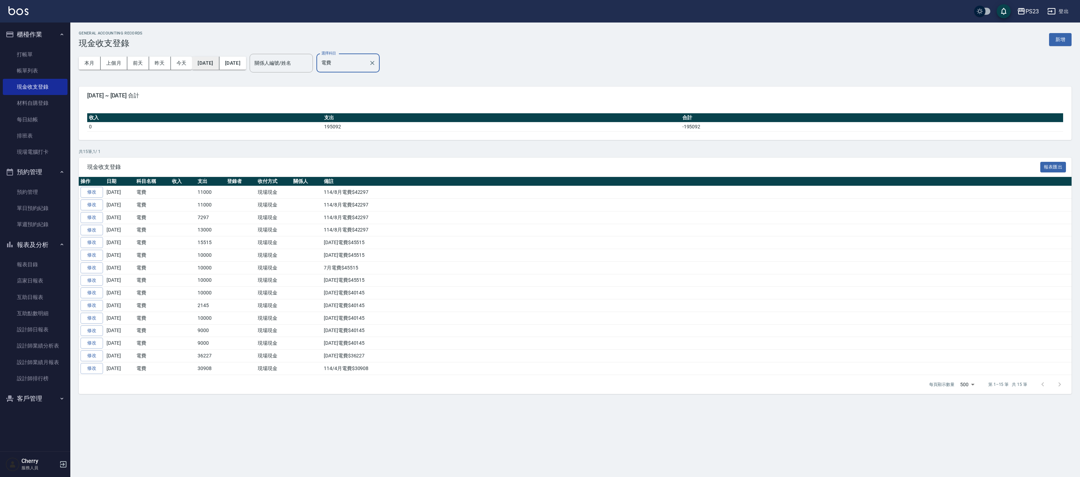
click at [219, 61] on button "2025/05/01" at bounding box center [205, 63] width 27 height 13
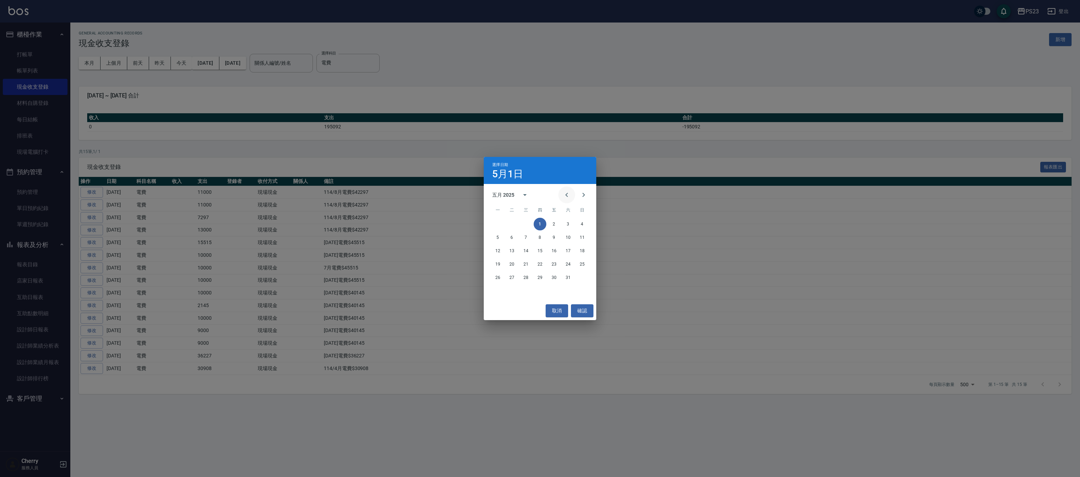
click at [564, 197] on icon "Previous month" at bounding box center [566, 195] width 8 height 8
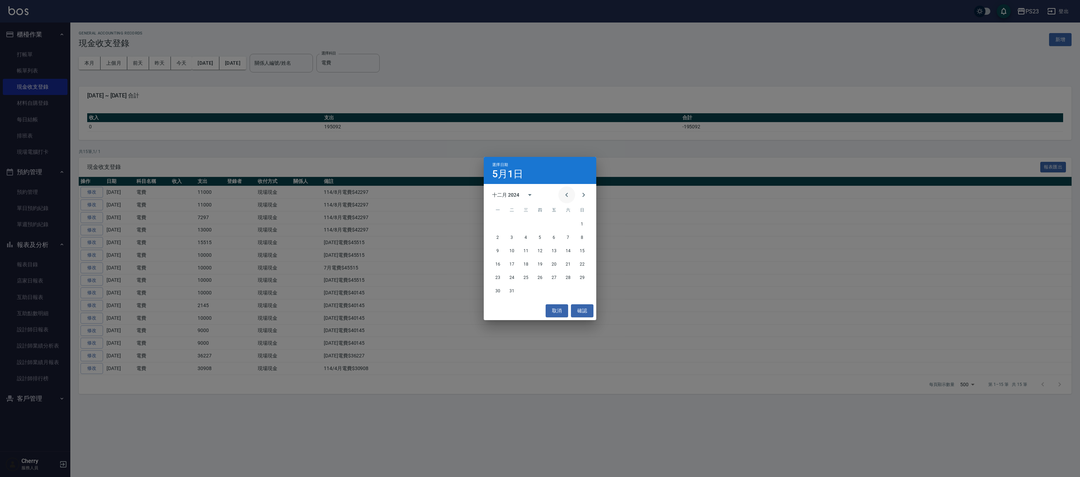
click at [564, 197] on icon "Previous month" at bounding box center [566, 195] width 8 height 8
click at [552, 223] on button "1" at bounding box center [554, 224] width 13 height 13
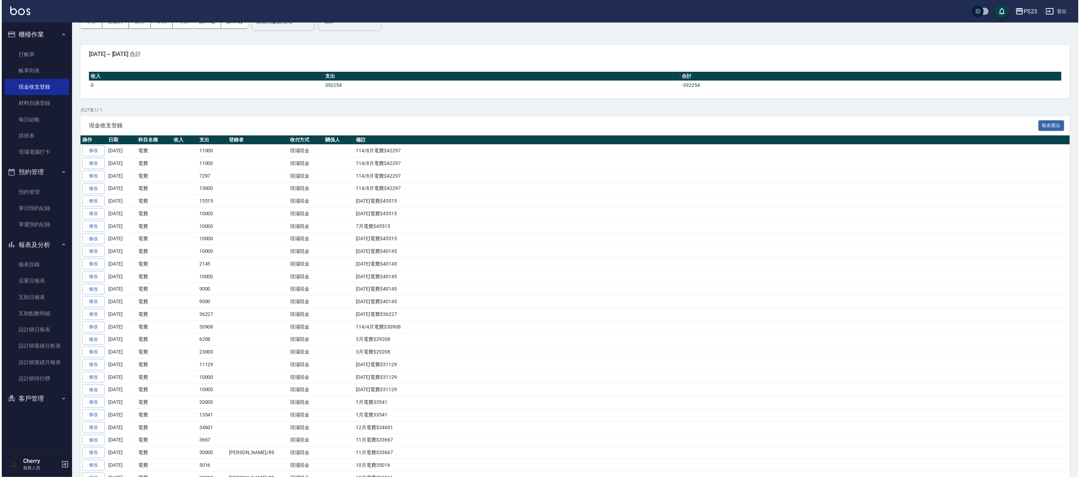
scroll to position [24, 0]
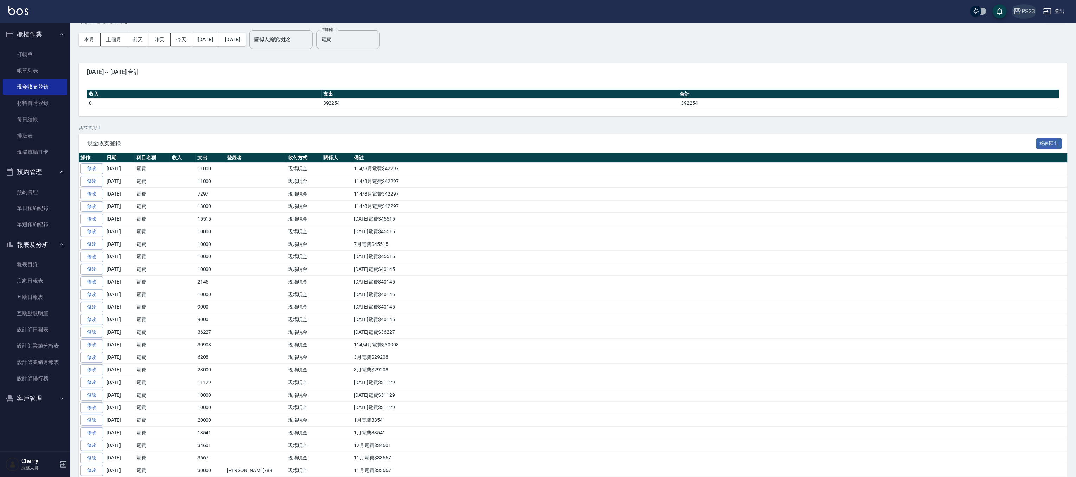
click at [1031, 13] on div "PS23" at bounding box center [1028, 11] width 13 height 9
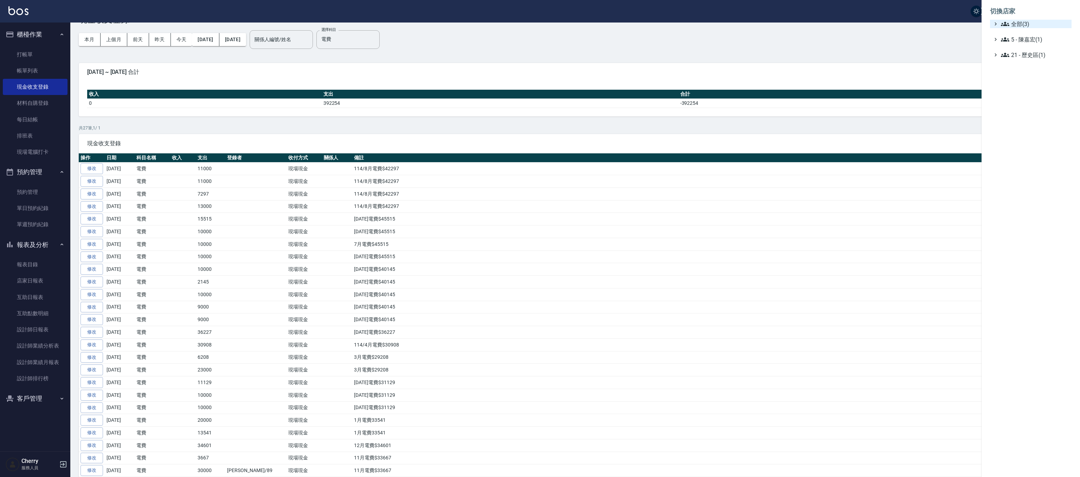
click at [1010, 26] on span "全部(3)" at bounding box center [1035, 24] width 68 height 8
click at [1014, 36] on span "ICONI 南京" at bounding box center [1034, 32] width 69 height 8
